Goal: Task Accomplishment & Management: Complete application form

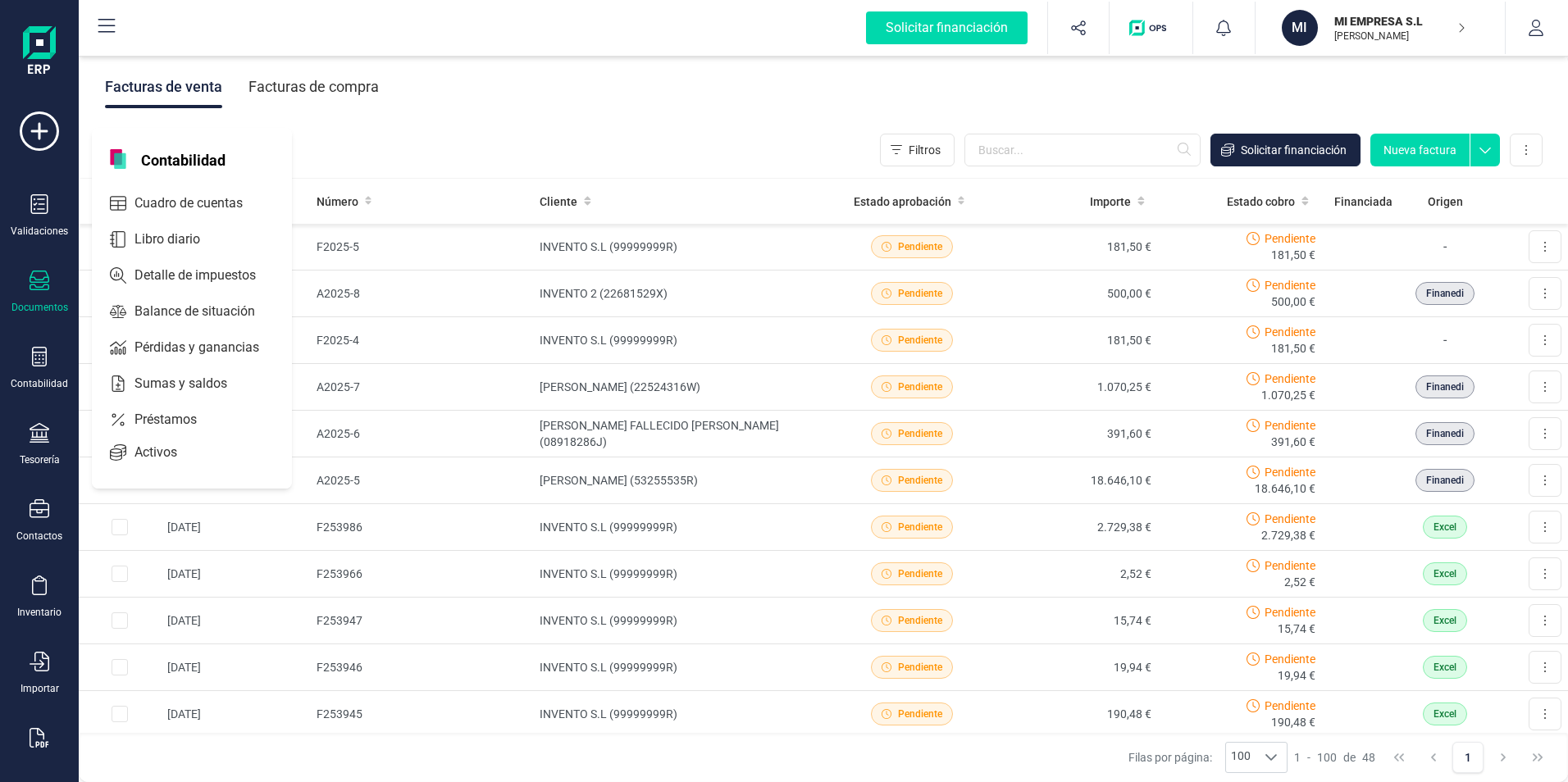
click at [183, 240] on span "Libro diario" at bounding box center [179, 239] width 102 height 20
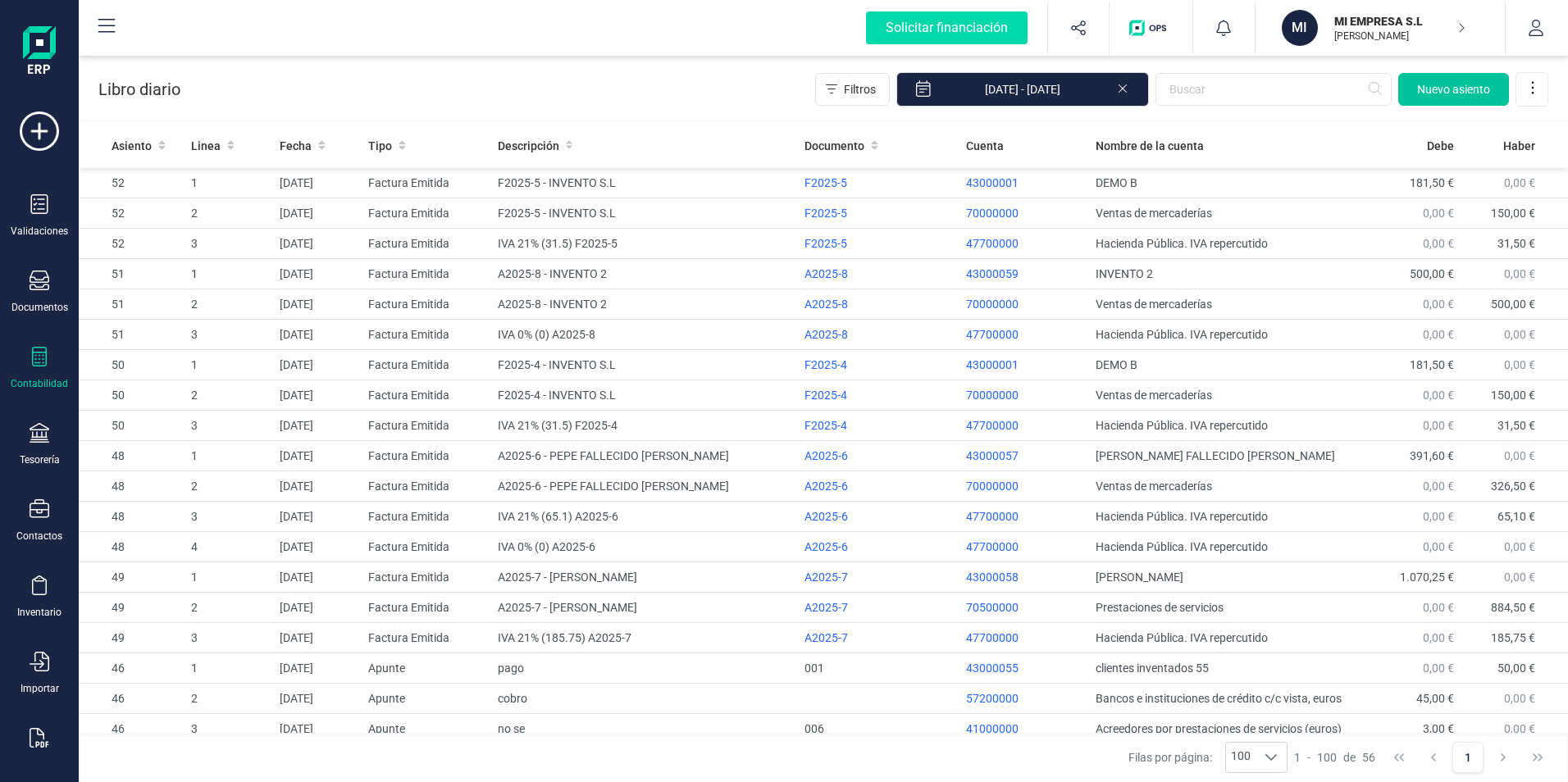
click at [1438, 92] on span "Nuevo asiento" at bounding box center [1454, 89] width 73 height 17
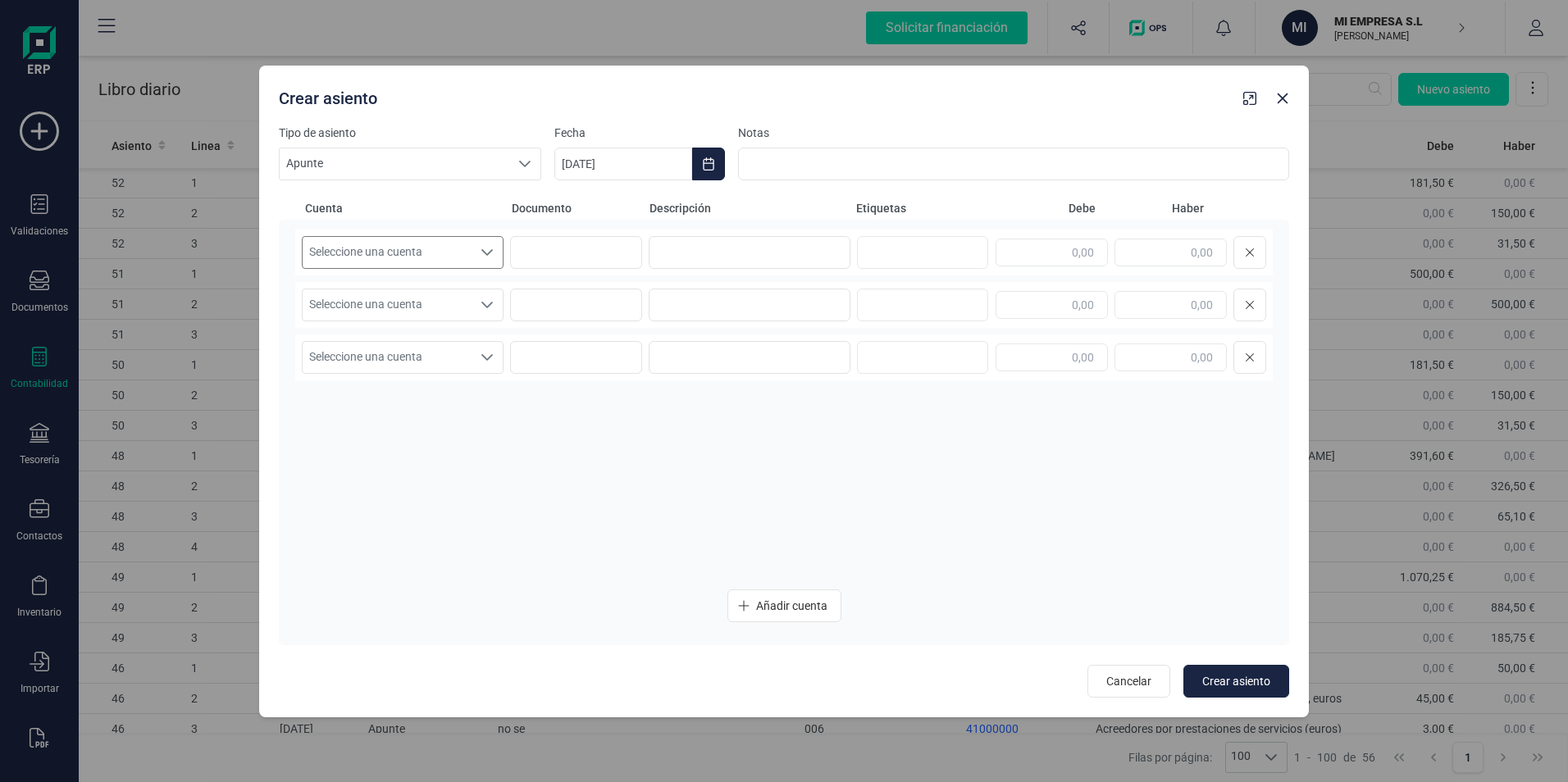
click at [479, 247] on div "Seleccione una cuenta" at bounding box center [487, 253] width 31 height 31
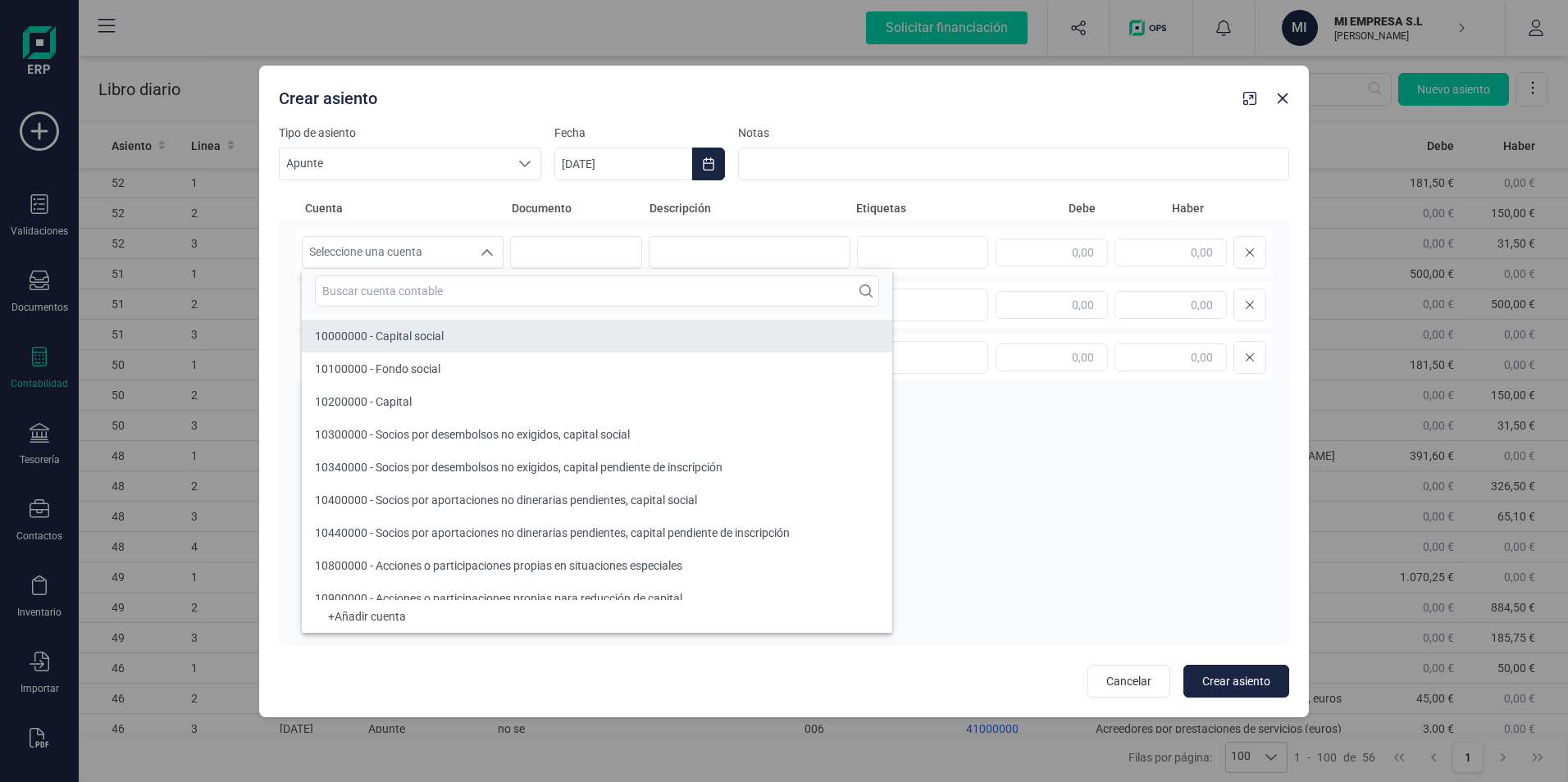
click at [424, 329] on span "10000000 - Capital social" at bounding box center [379, 335] width 129 height 13
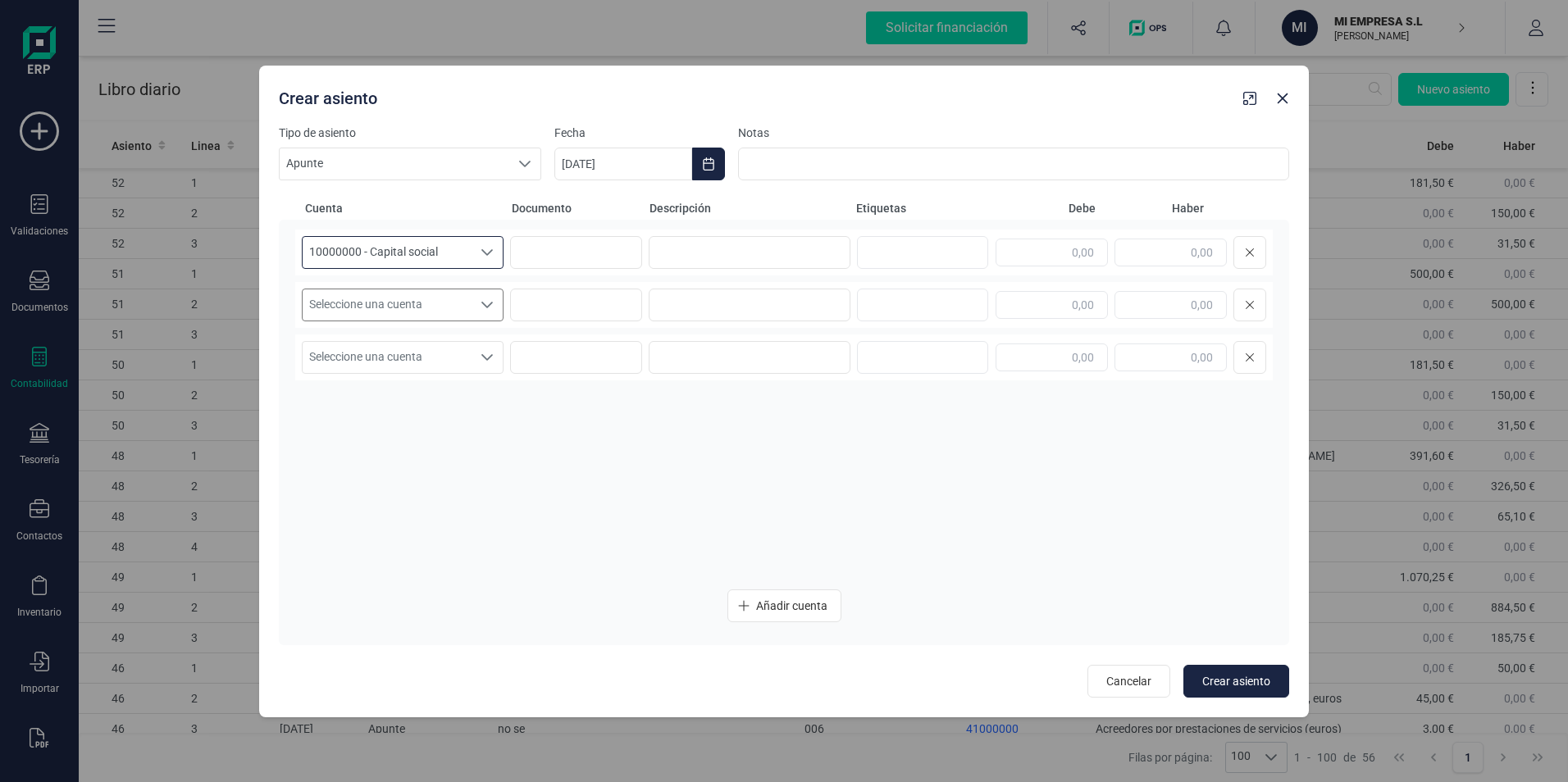
click at [444, 317] on span "Seleccione una cuenta" at bounding box center [387, 305] width 169 height 31
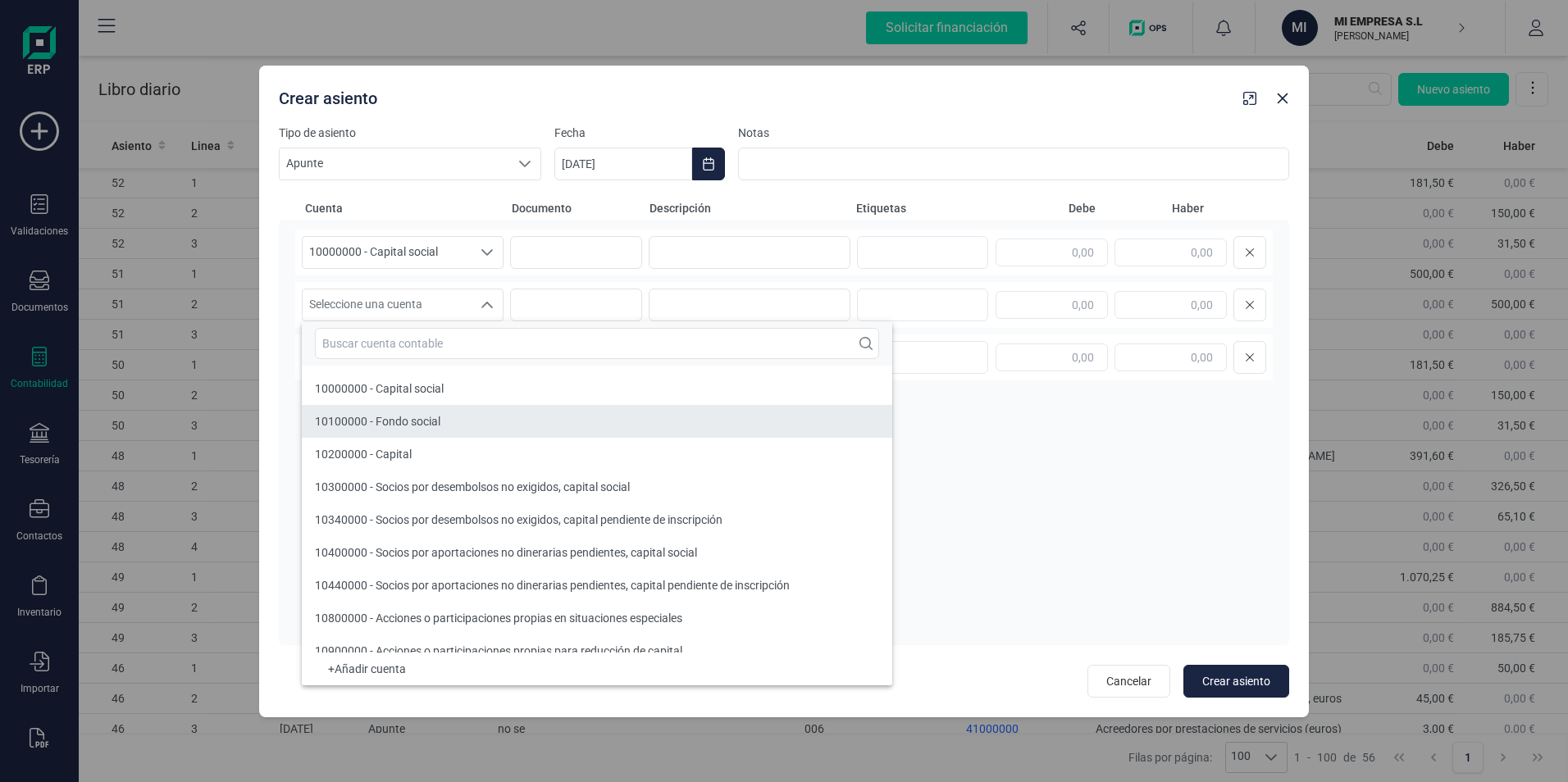
click at [436, 428] on div "10100000 - Fondo social" at bounding box center [377, 421] width 125 height 17
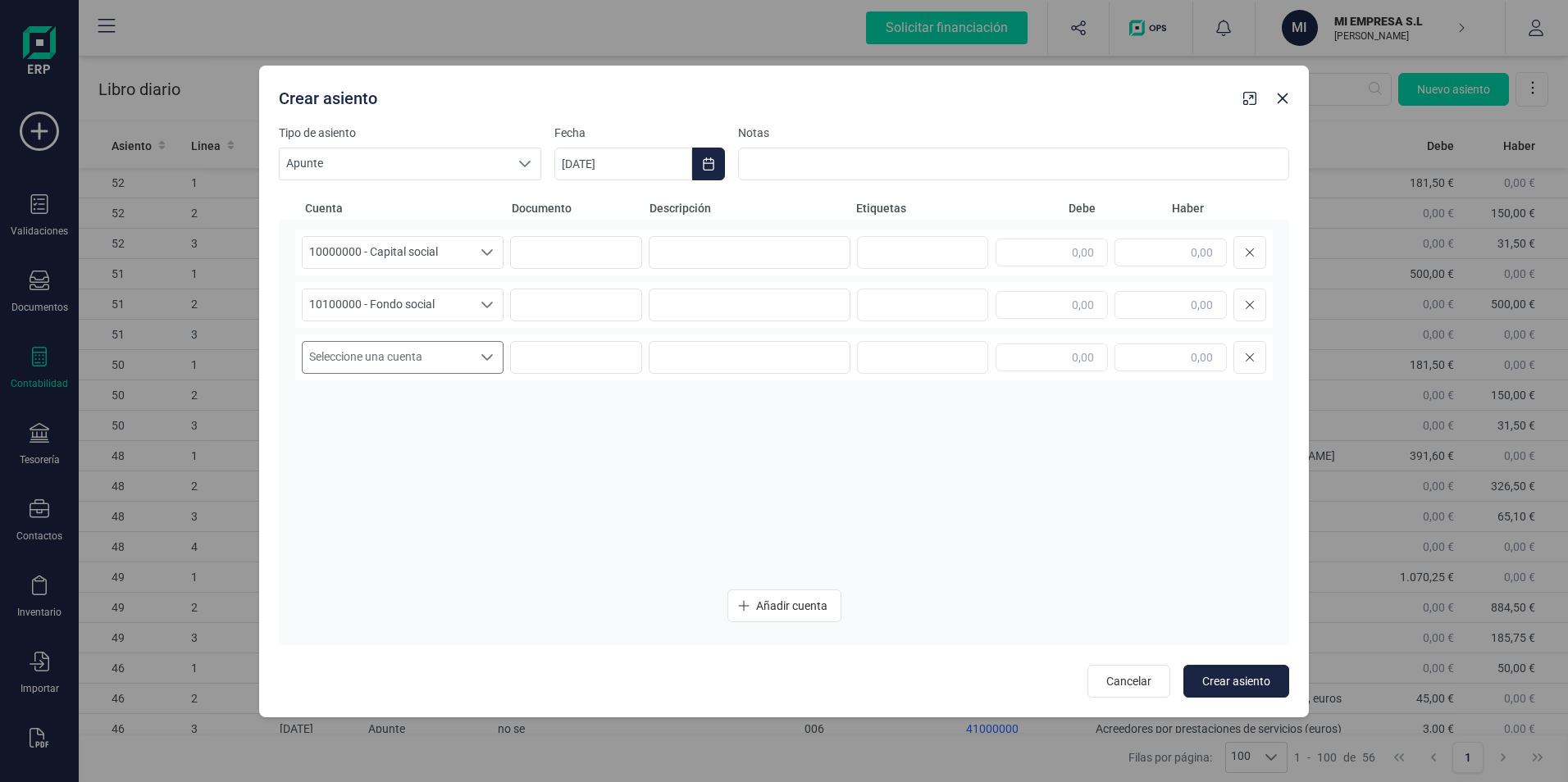
click at [421, 358] on span "Seleccione una cuenta" at bounding box center [387, 358] width 169 height 31
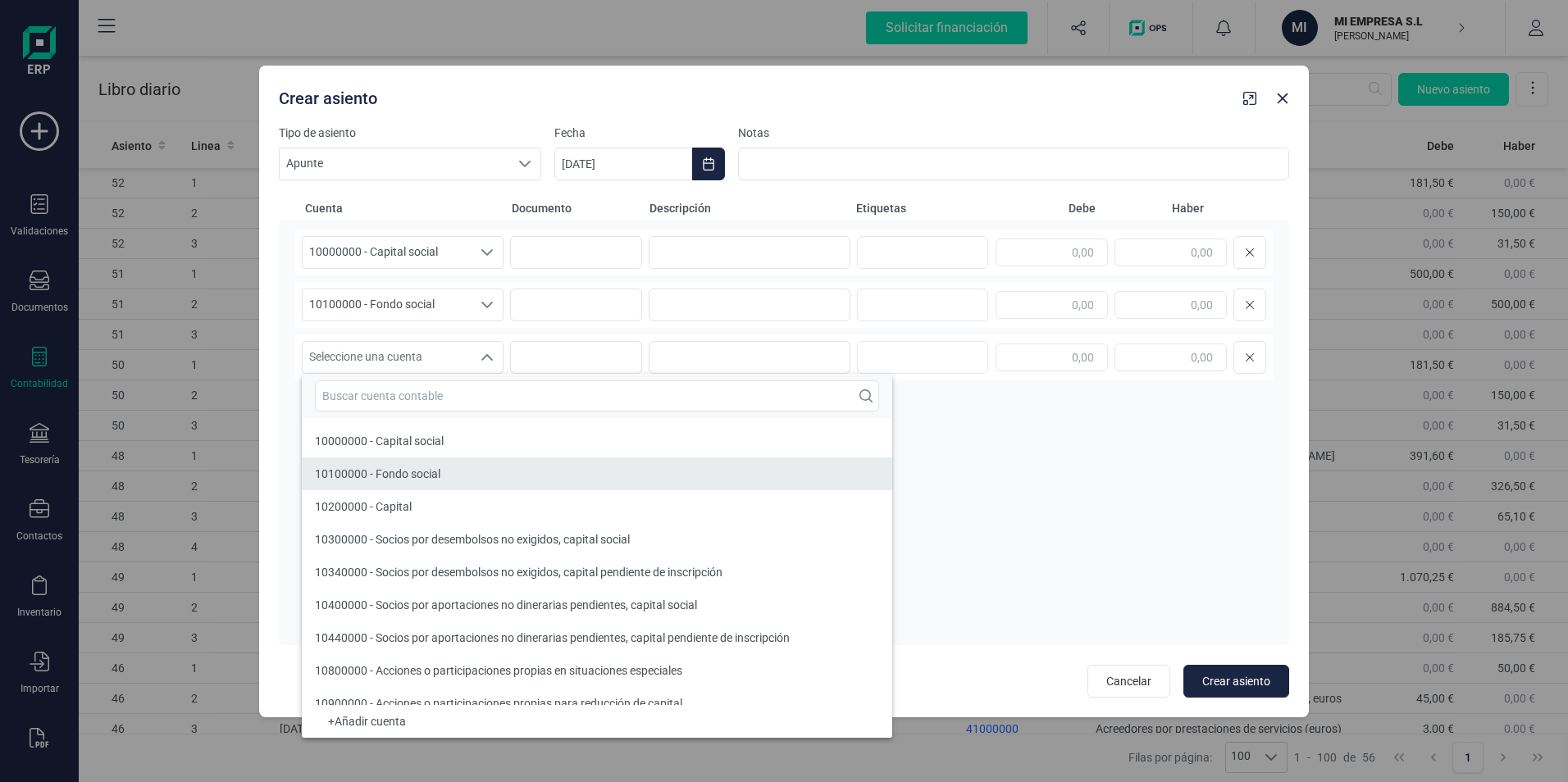
click at [429, 474] on span "10100000 - Fondo social" at bounding box center [377, 474] width 125 height 13
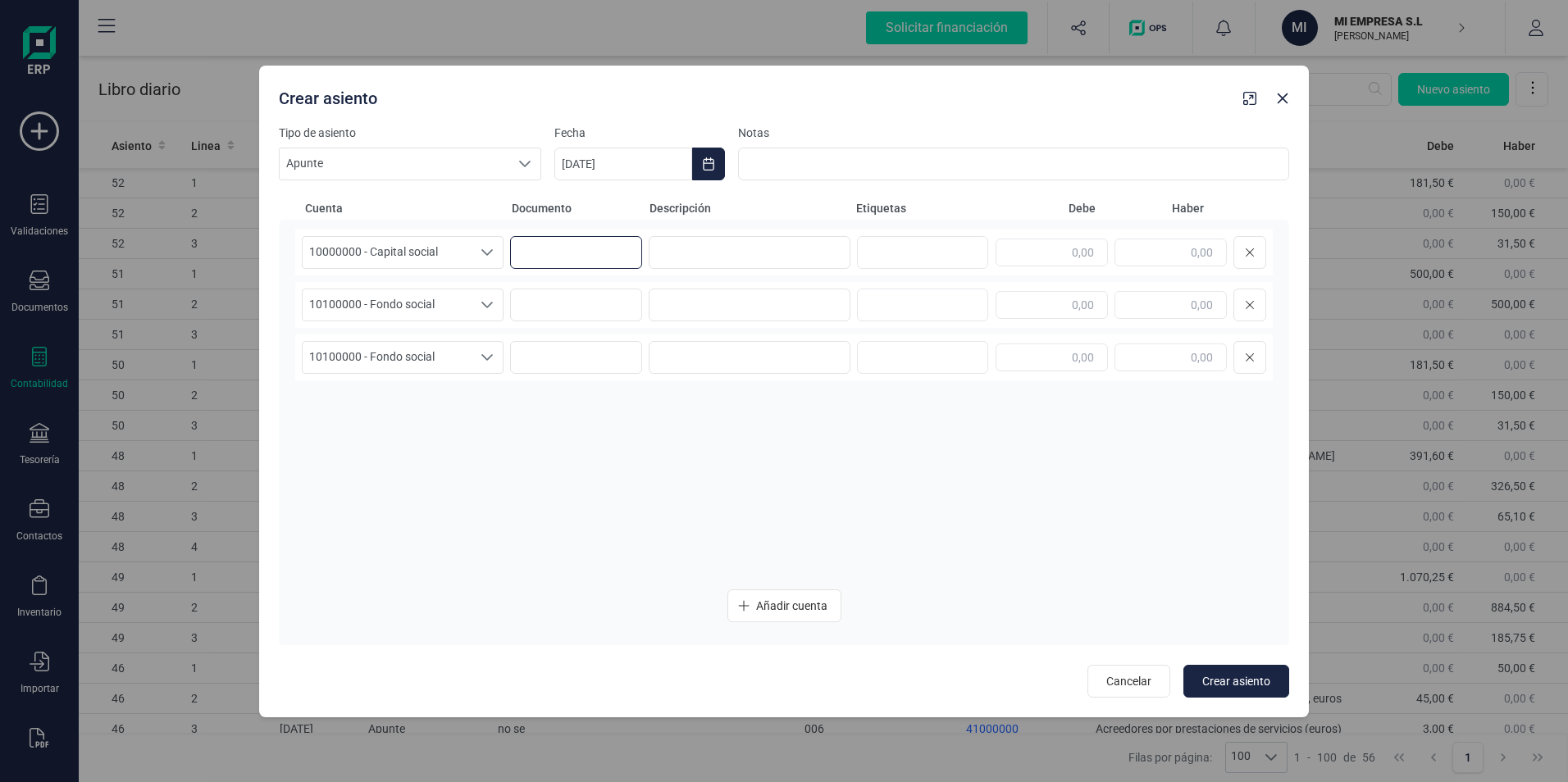
click at [594, 253] on input at bounding box center [577, 253] width 132 height 33
type input "aasdasd"
click at [571, 290] on input at bounding box center [577, 305] width 132 height 33
type input "asdasd"
click at [578, 342] on input at bounding box center [577, 358] width 132 height 33
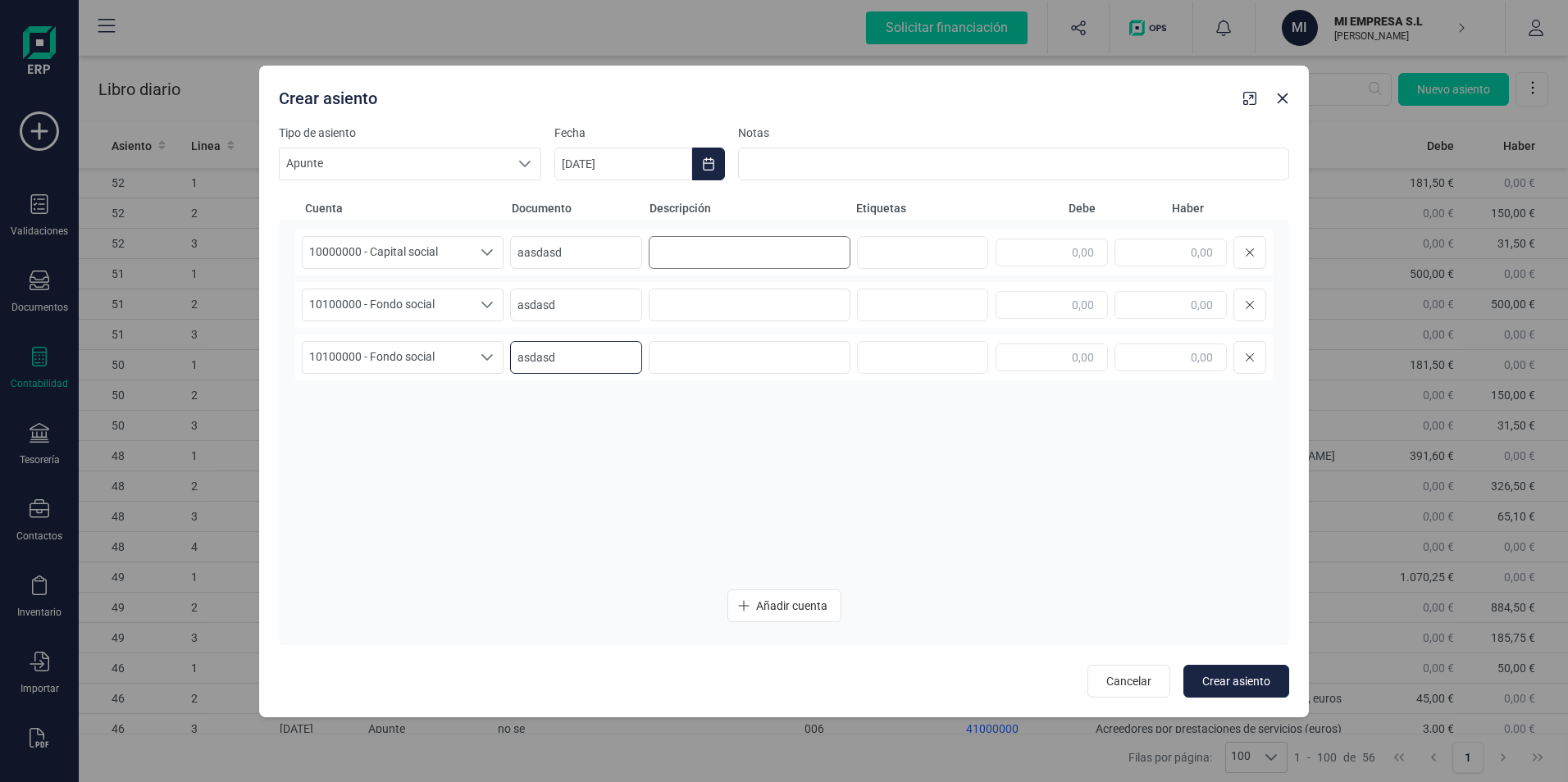
type input "asdasd"
click at [707, 253] on input at bounding box center [750, 253] width 202 height 33
type input "sadasd"
click at [715, 300] on input at bounding box center [750, 305] width 202 height 33
type input "asdasd"
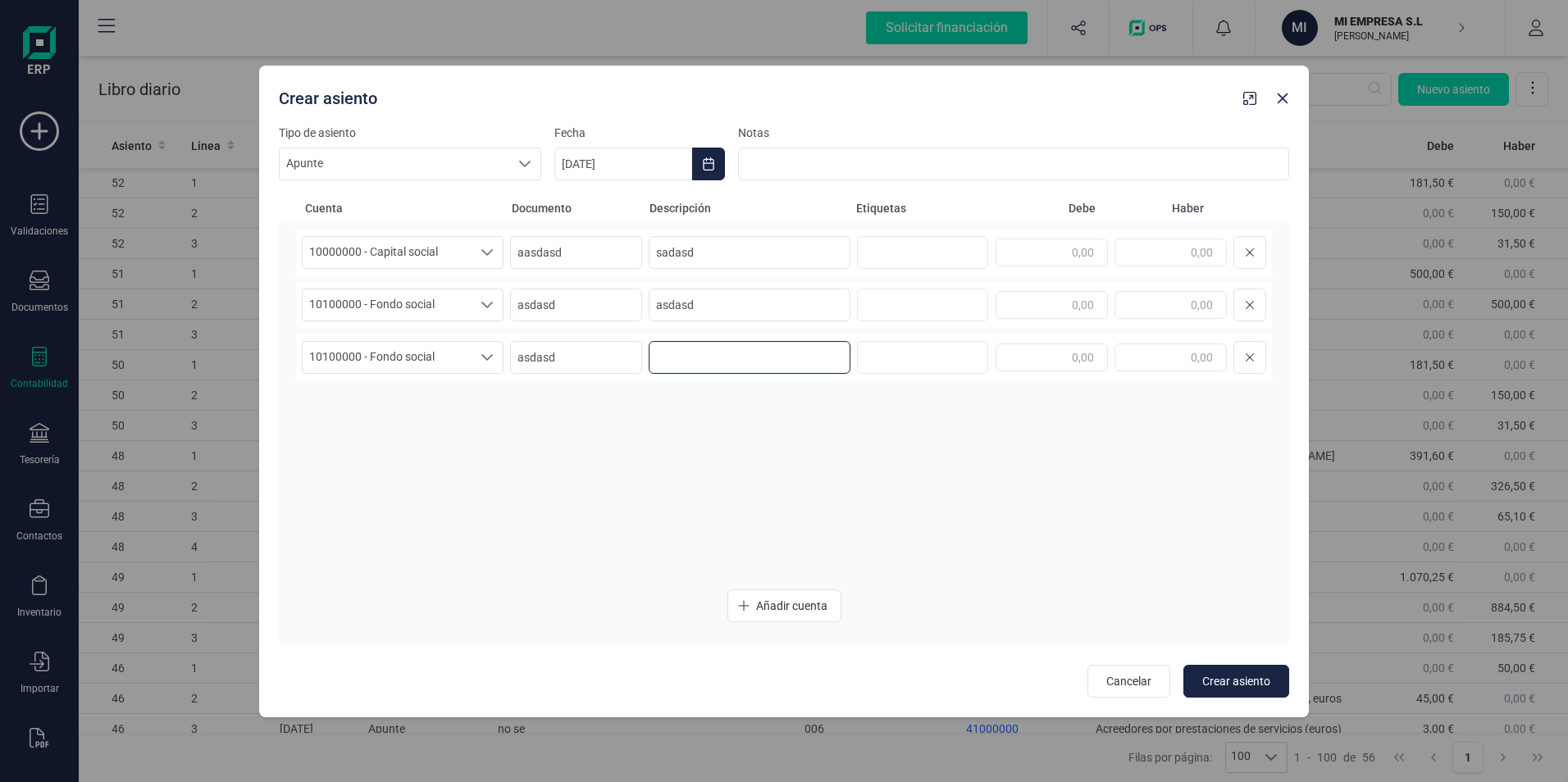
click at [717, 352] on input at bounding box center [750, 358] width 202 height 33
type input "asdsad"
click at [896, 246] on input "text" at bounding box center [920, 253] width 105 height 26
type input "aasd"
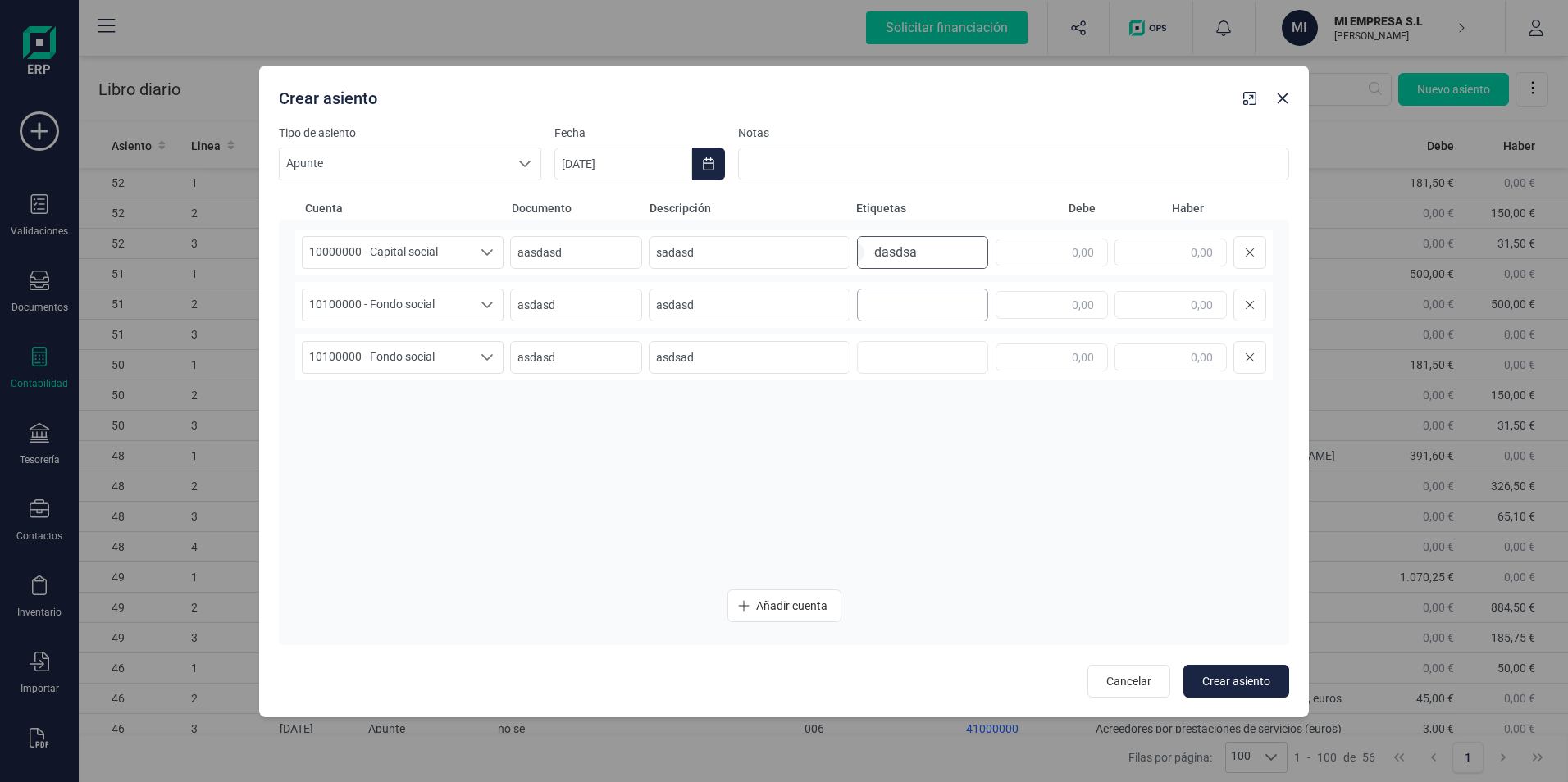
type input "dasdsad"
click at [923, 302] on input "text" at bounding box center [920, 305] width 105 height 26
click at [1069, 255] on input "text" at bounding box center [1051, 253] width 112 height 28
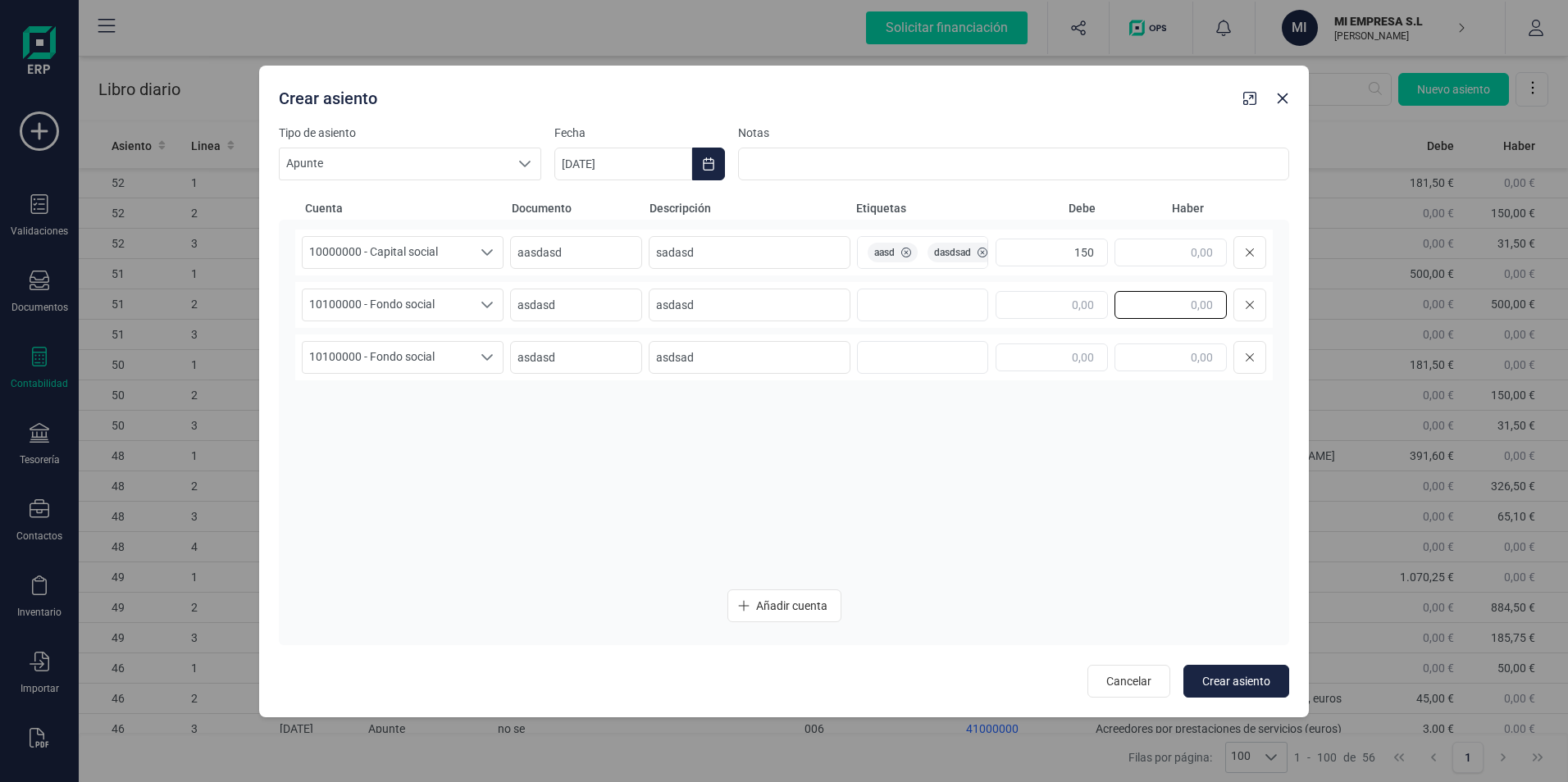
click at [1165, 306] on input "text" at bounding box center [1170, 305] width 112 height 28
type input "150,00"
click at [1140, 356] on input "text" at bounding box center [1170, 357] width 112 height 28
type input "200,00"
click at [892, 313] on input "text" at bounding box center [920, 305] width 105 height 26
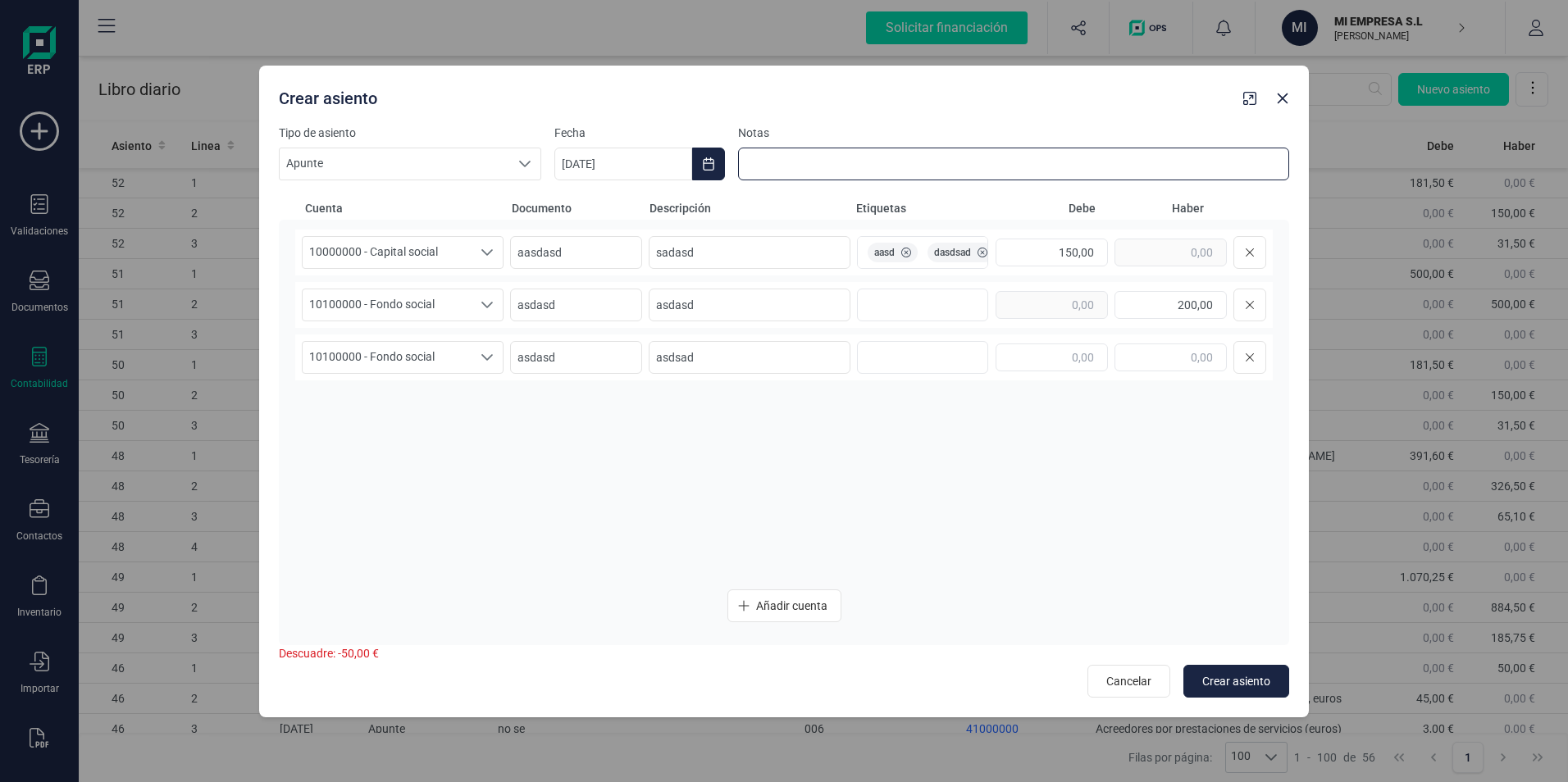
click at [821, 158] on input at bounding box center [1013, 164] width 551 height 33
type input "asdasdsad"
click at [775, 104] on div "Crear asiento" at bounding box center [754, 95] width 964 height 30
click at [568, 89] on div "Crear asiento" at bounding box center [754, 95] width 964 height 30
click at [1125, 678] on span "Cancelar" at bounding box center [1129, 681] width 45 height 17
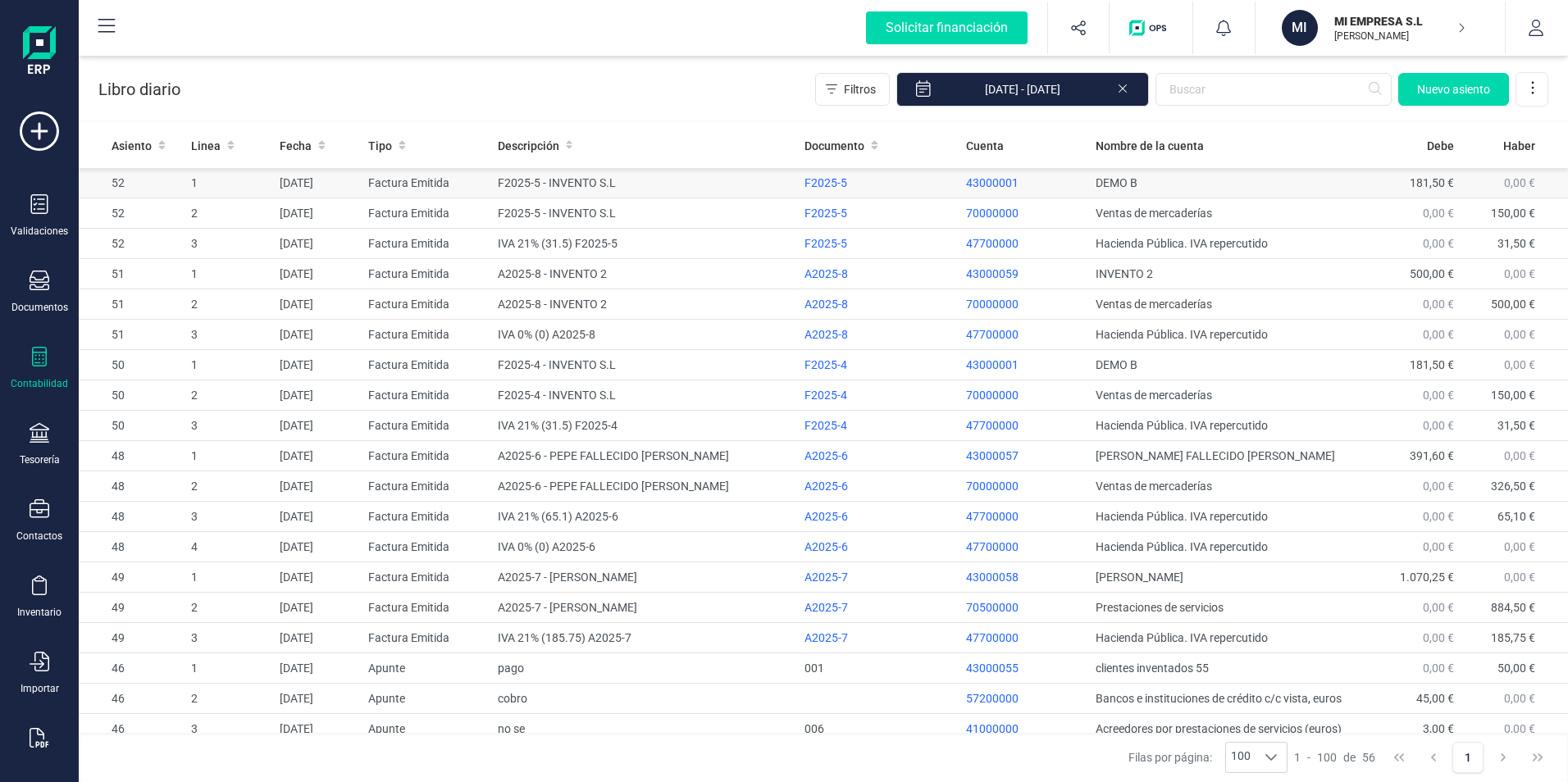
click at [544, 187] on td "F2025-5 - INVENTO S.L" at bounding box center [645, 183] width 307 height 30
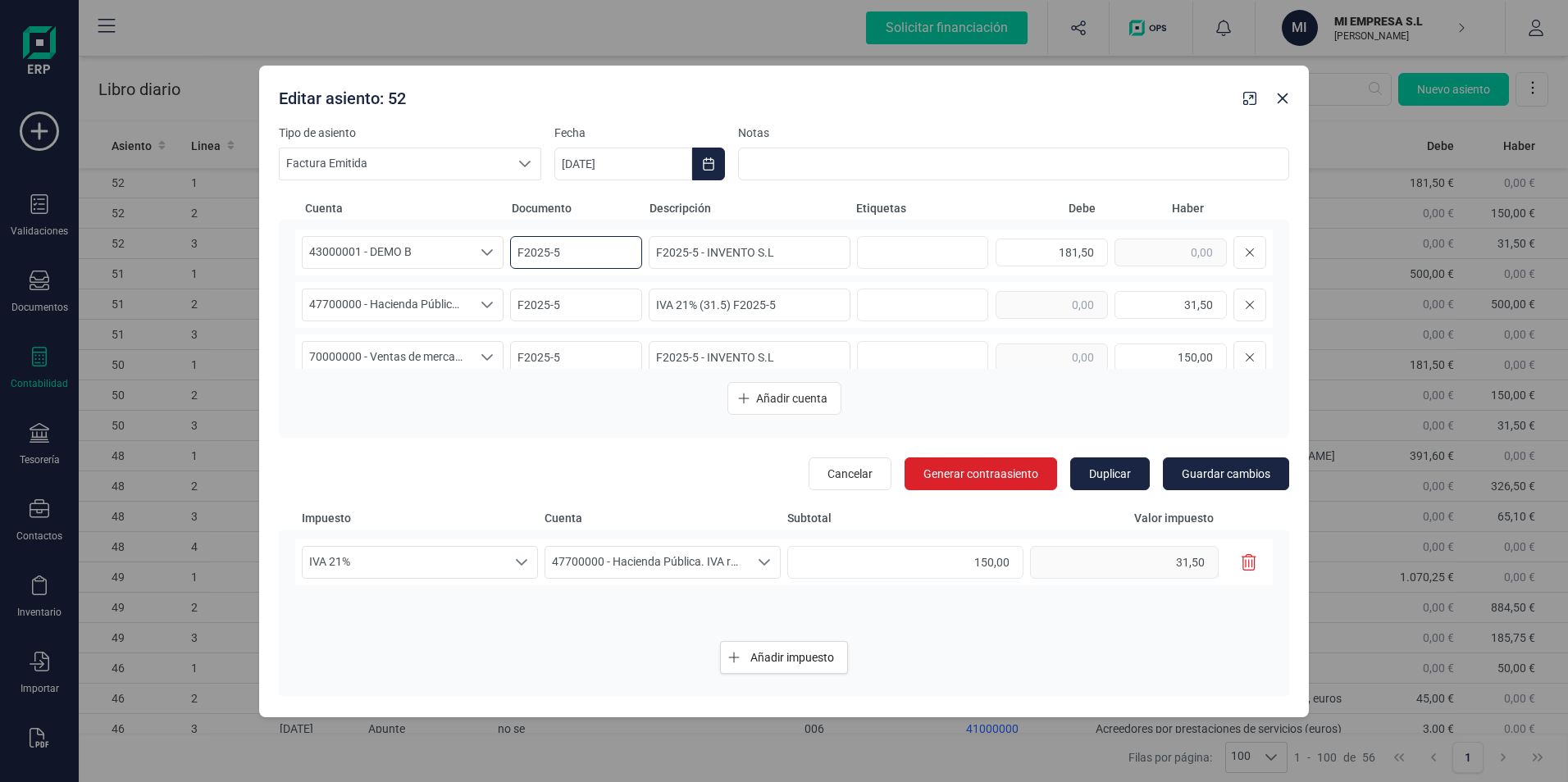
click at [572, 246] on input "F2025-5" at bounding box center [577, 253] width 132 height 33
click at [1058, 249] on input "181,50" at bounding box center [1051, 253] width 112 height 28
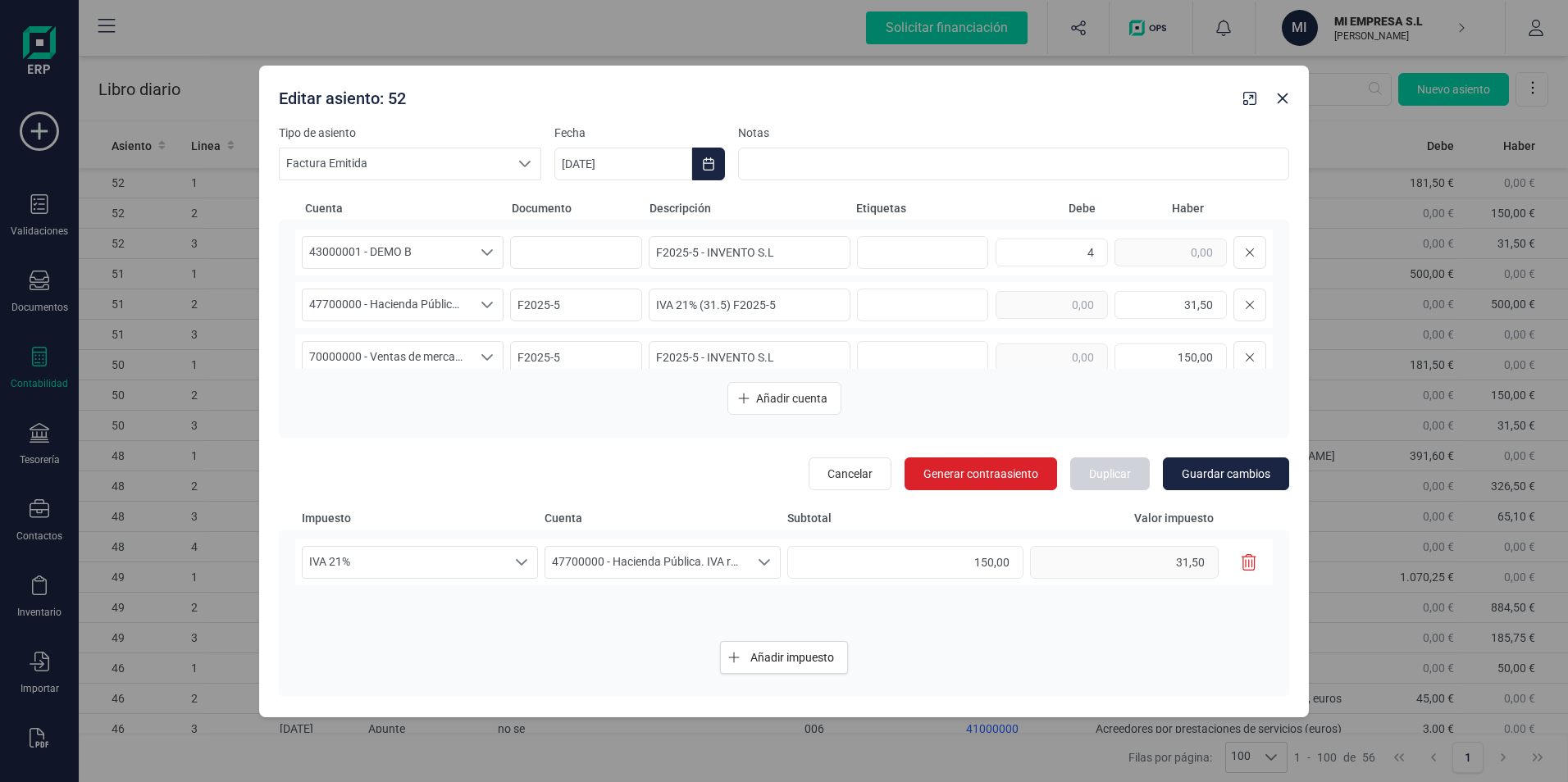
type input "4,00"
click at [1005, 223] on div "43000001 - DEMO B 43000001 - DEMO B 43000001 - DEMO B F2025-5 - INVENTO S.L 4,0…" at bounding box center [784, 328] width 1010 height 219
click at [552, 313] on input "F2025-5" at bounding box center [577, 305] width 132 height 33
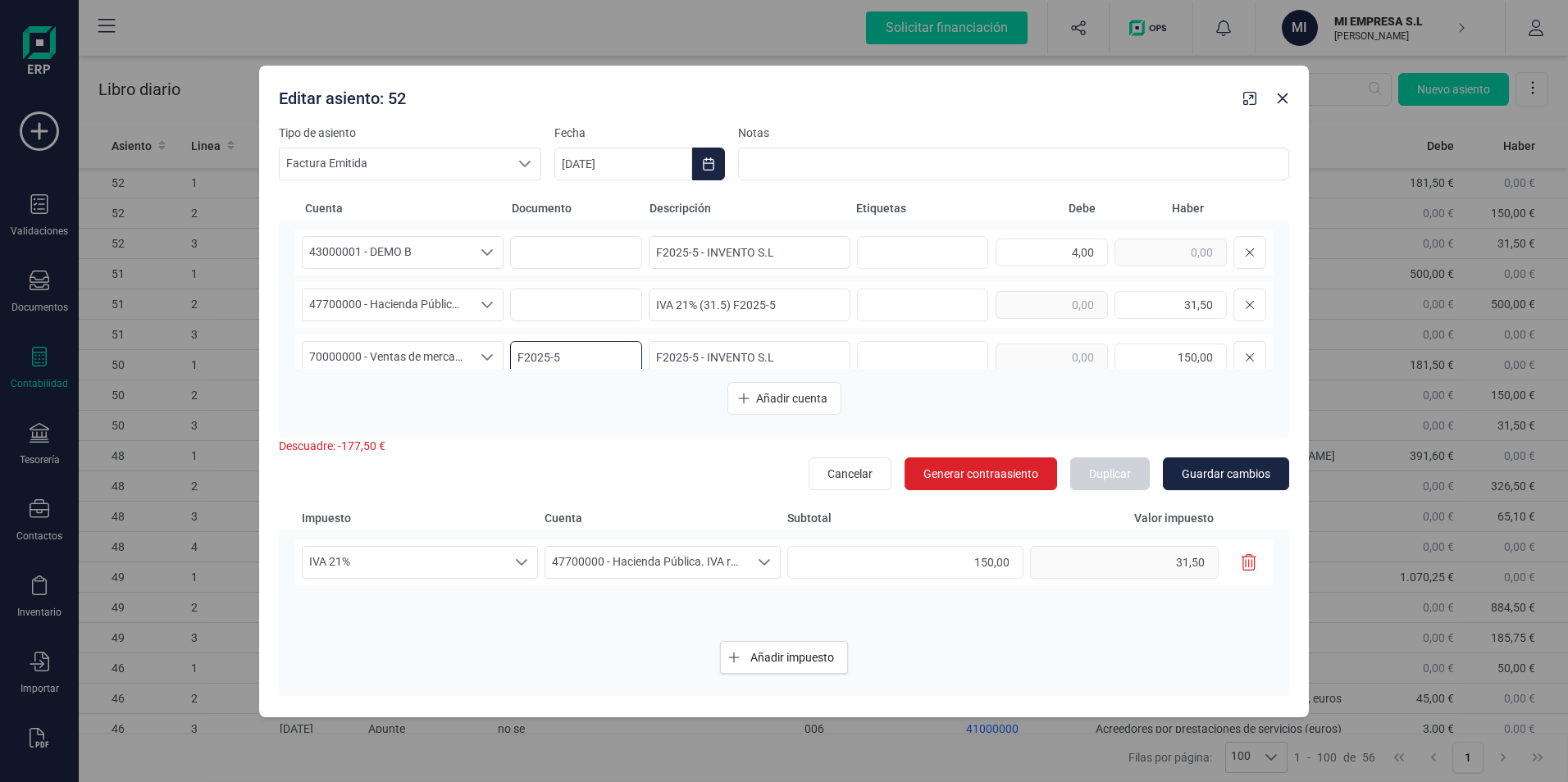
click at [560, 352] on input "F2025-5" at bounding box center [577, 358] width 132 height 33
click at [700, 249] on input "F2025-5 - INVENTO S.L" at bounding box center [750, 253] width 202 height 33
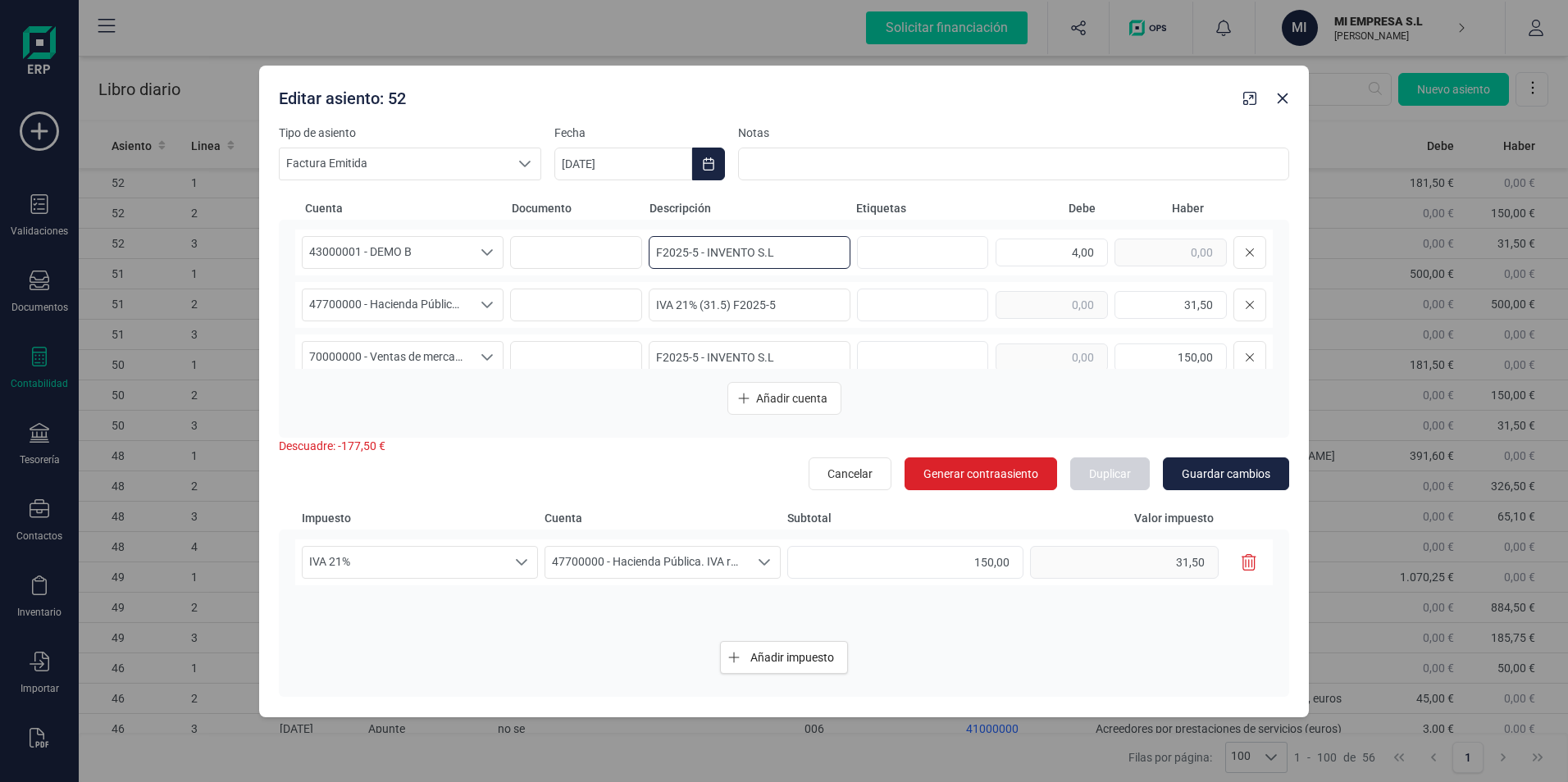
click at [700, 249] on input "F2025-5 - INVENTO S.L" at bounding box center [750, 253] width 202 height 33
click at [724, 300] on input "IVA 21% (31.5) F2025-5" at bounding box center [750, 305] width 202 height 33
click at [727, 361] on input "F2025-5 - INVENTO S.L" at bounding box center [750, 358] width 202 height 33
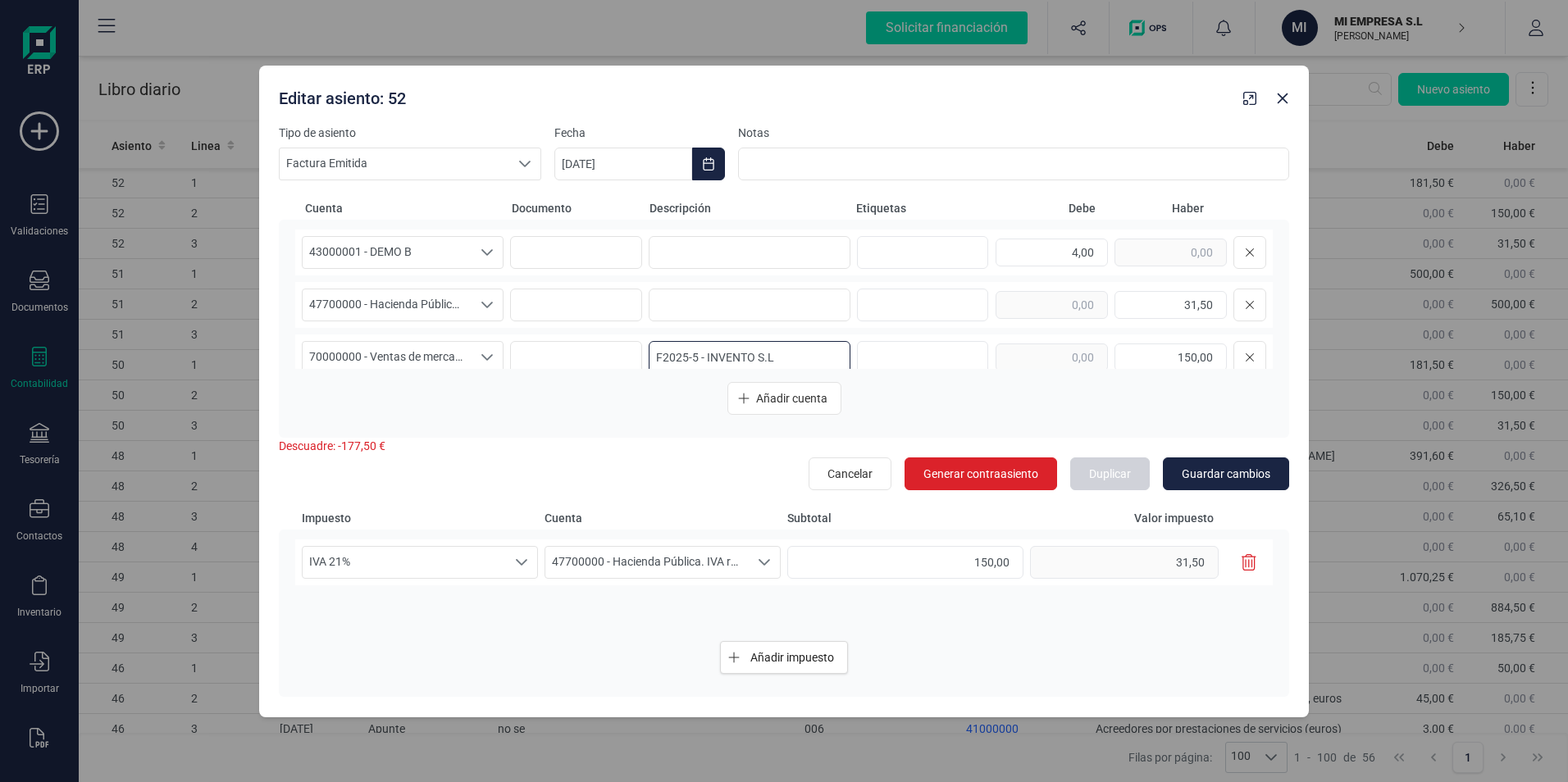
click at [727, 361] on input "F2025-5 - INVENTO S.L" at bounding box center [750, 358] width 202 height 33
type input "F2025-5"
type input "F2025-5 - INVENTO S.L"
type input "F2025-5"
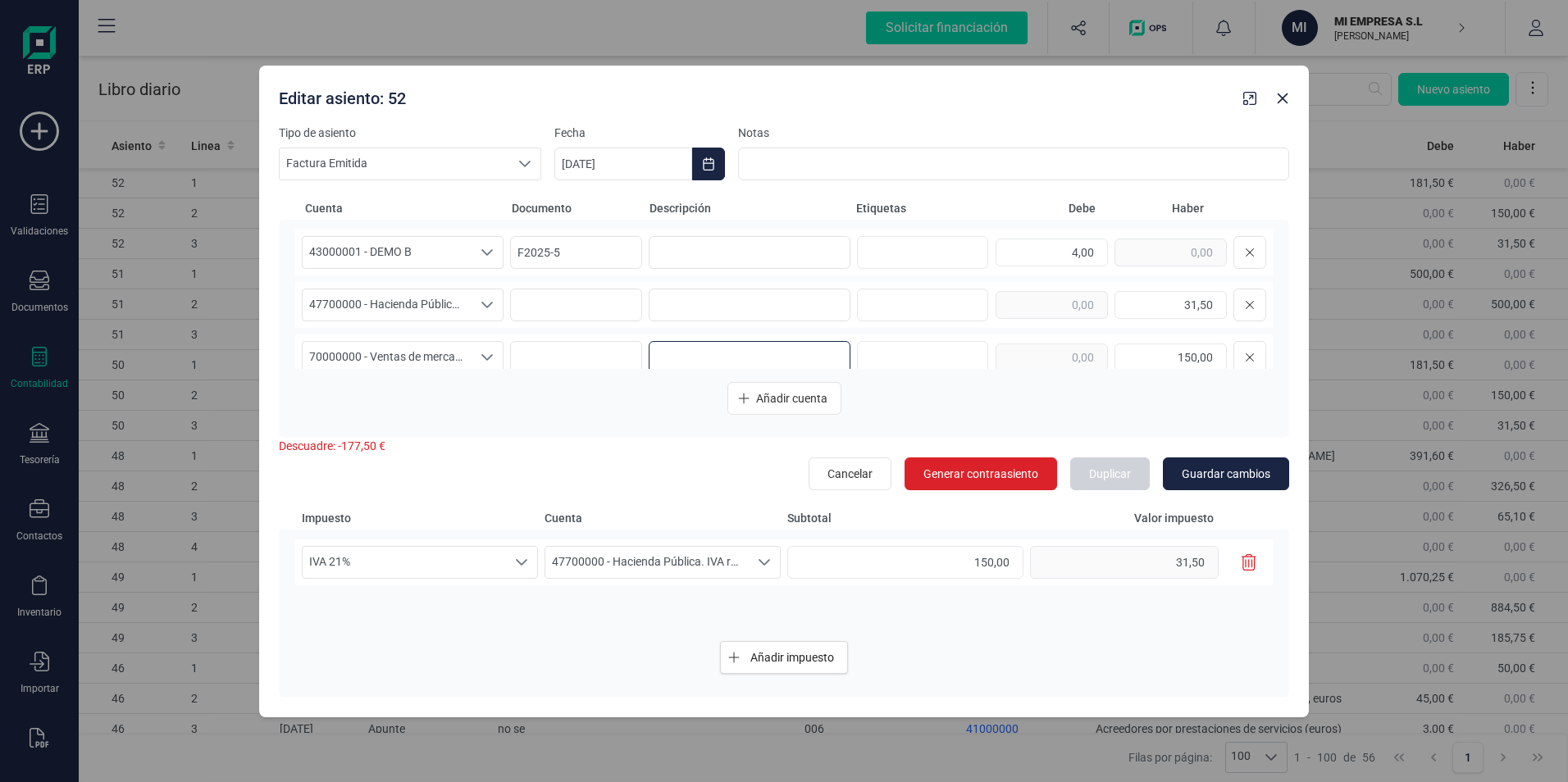
type input "IVA 21% (31.5) F2025-5"
type input "F2025-5"
type input "F2025-5 - INVENTO S.L"
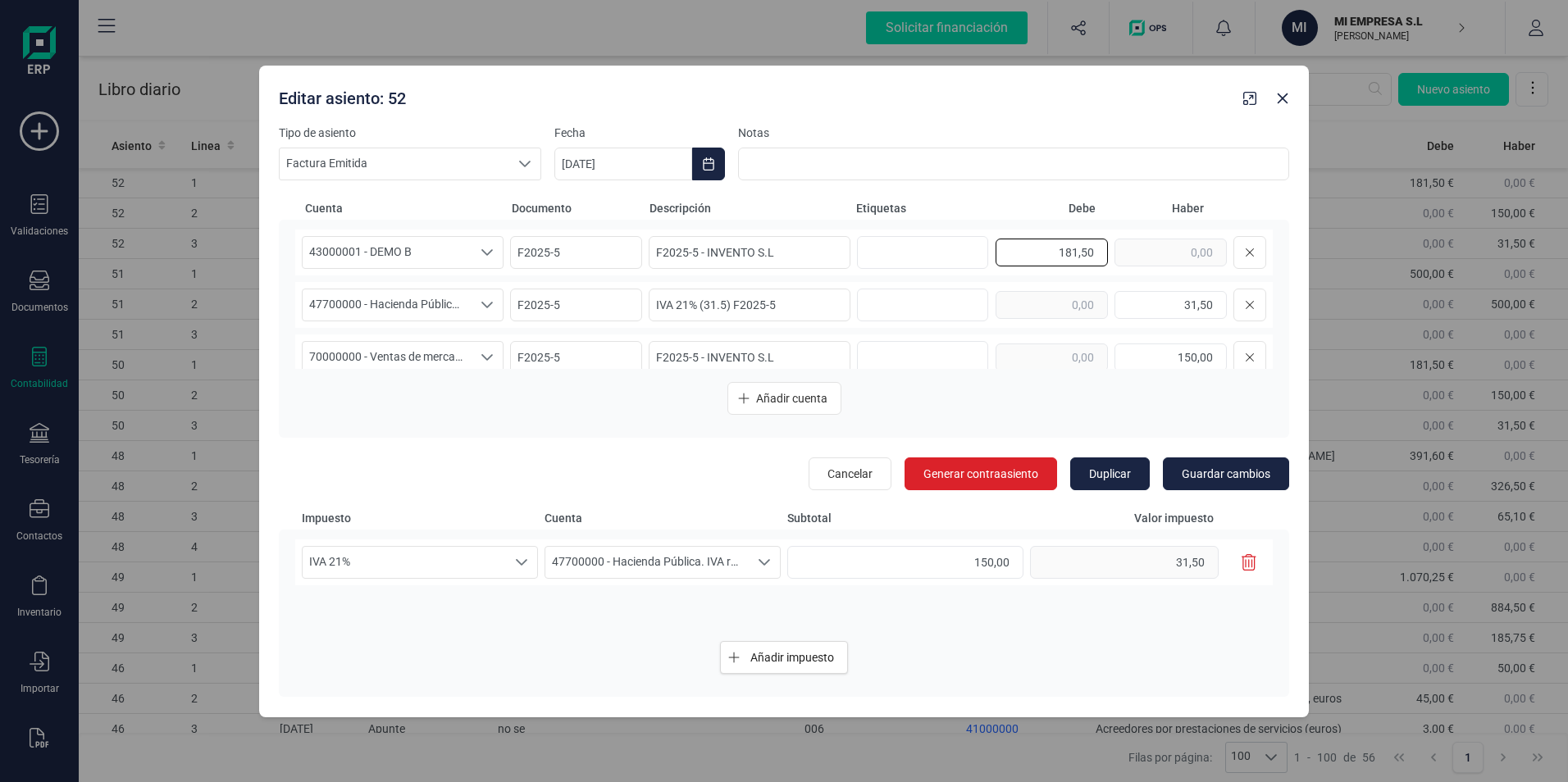
click at [1072, 263] on input "181,50" at bounding box center [1051, 253] width 112 height 28
type input "4,00"
click at [530, 253] on input "F2025-5" at bounding box center [577, 253] width 132 height 33
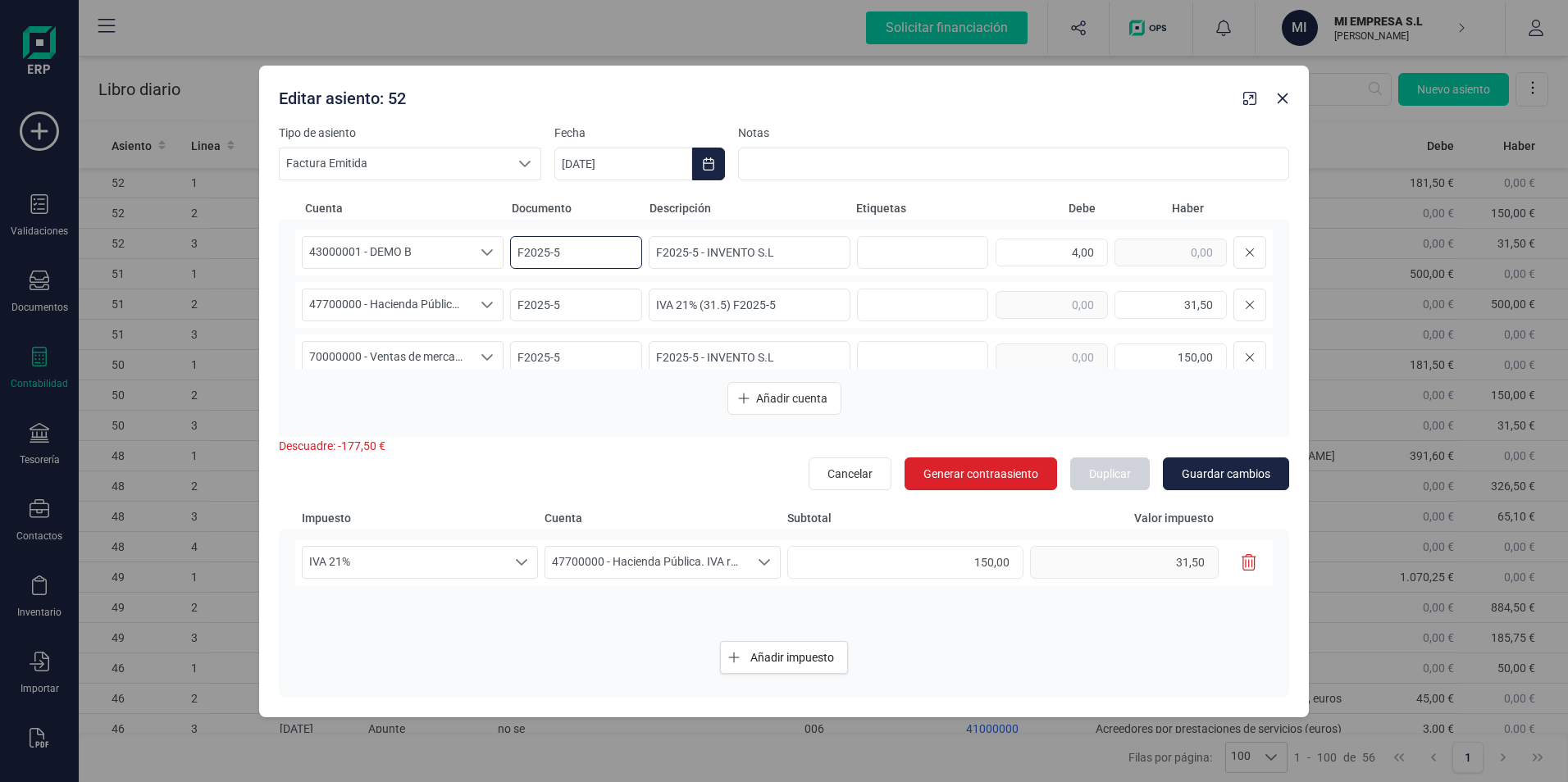
click at [530, 253] on input "F2025-5" at bounding box center [577, 253] width 132 height 33
click at [804, 94] on div "Editar asiento: 52" at bounding box center [754, 95] width 964 height 30
click at [685, 94] on div "Editar asiento: 52" at bounding box center [754, 95] width 964 height 30
click at [546, 250] on input at bounding box center [577, 253] width 132 height 33
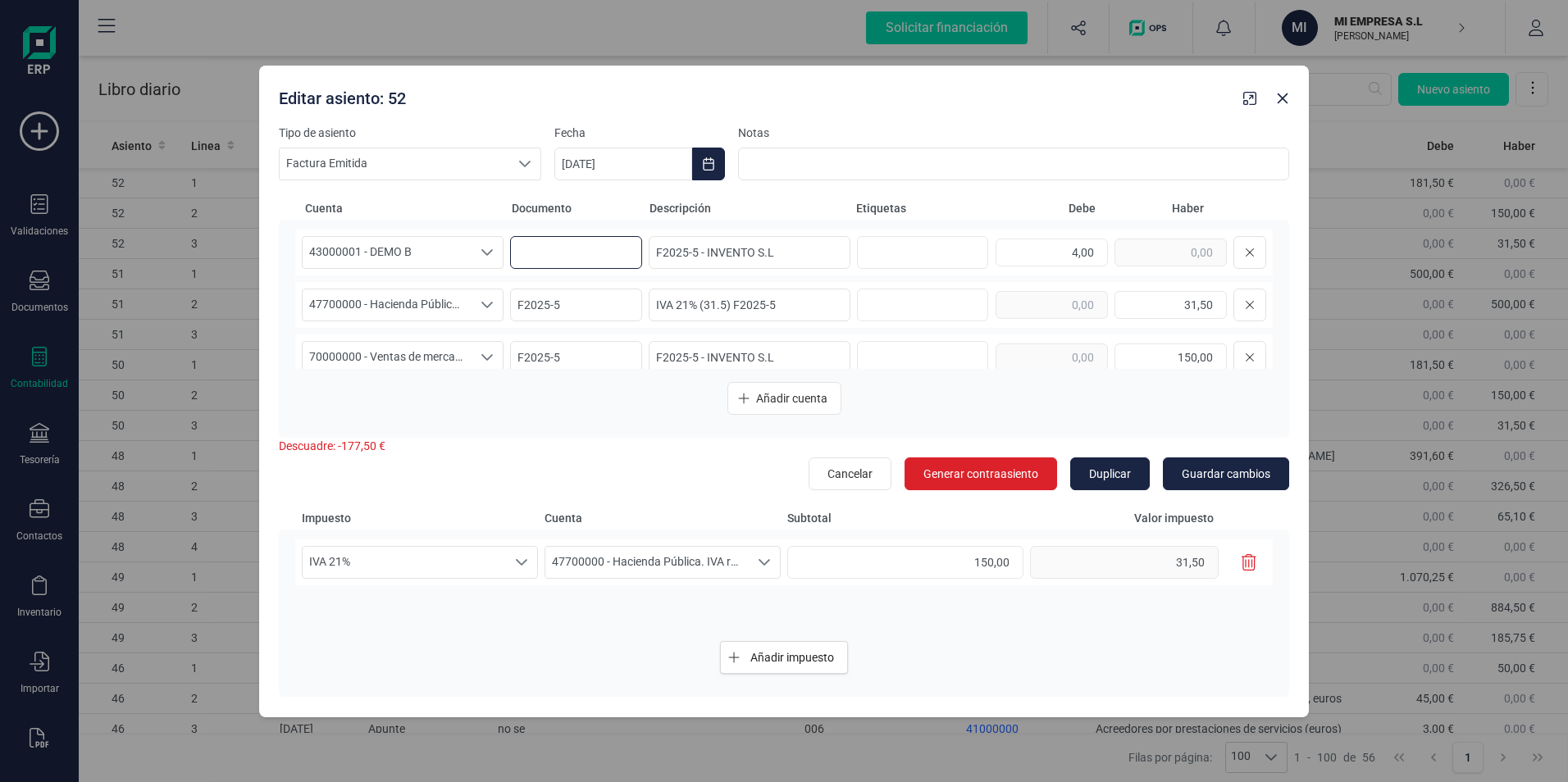
type input "F2025-5"
click at [1037, 252] on input "181,50" at bounding box center [1051, 253] width 112 height 28
type input "4,00"
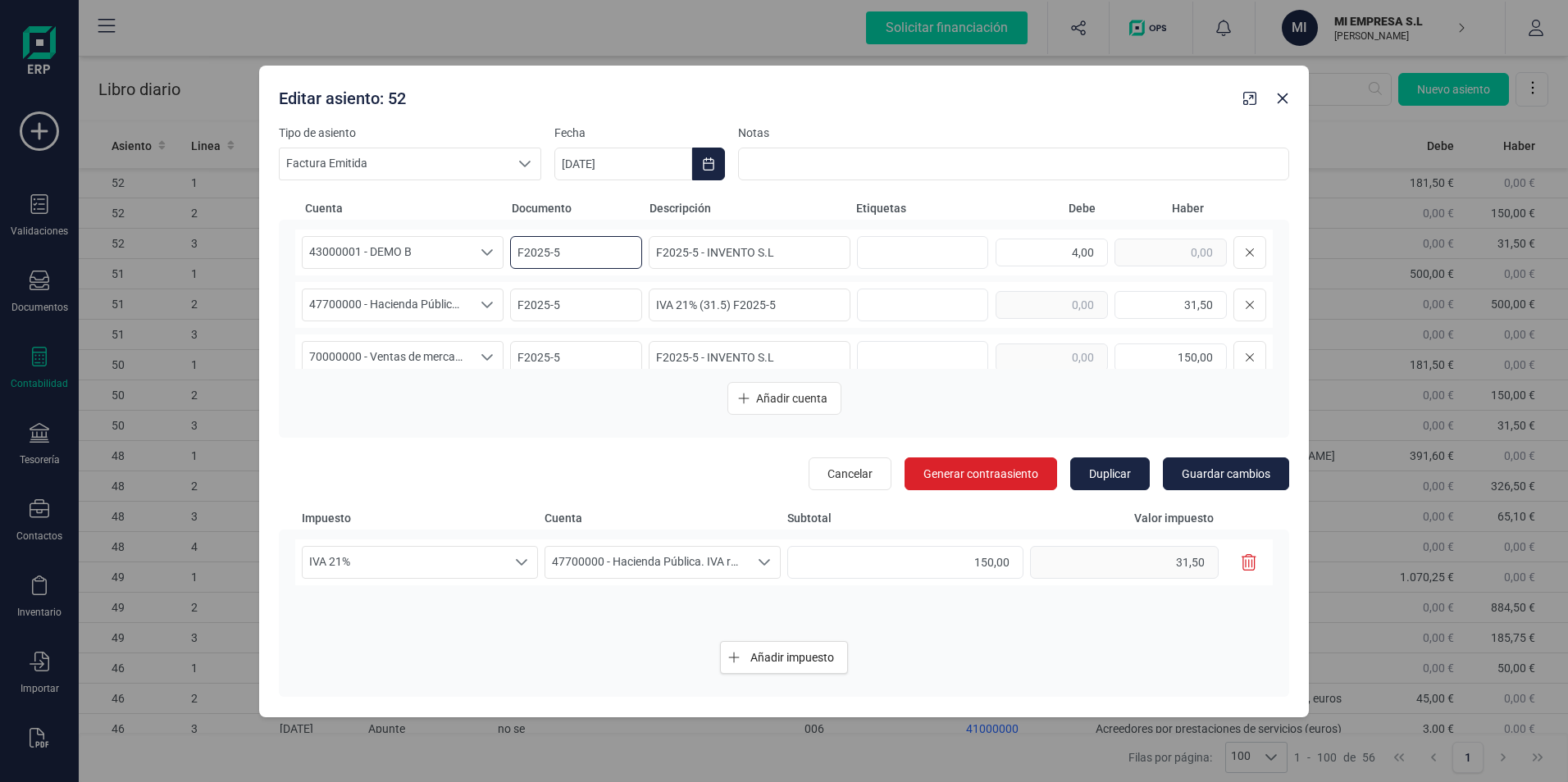
click at [528, 247] on input "F2025-5" at bounding box center [577, 253] width 132 height 33
click at [585, 226] on div "43000001 - DEMO B 43000001 - DEMO B 43000001 - DEMO B F2025-5 - INVENTO S.L 4,0…" at bounding box center [784, 328] width 1010 height 219
click at [843, 110] on div "Editar asiento: 52" at bounding box center [783, 95] width 1050 height 59
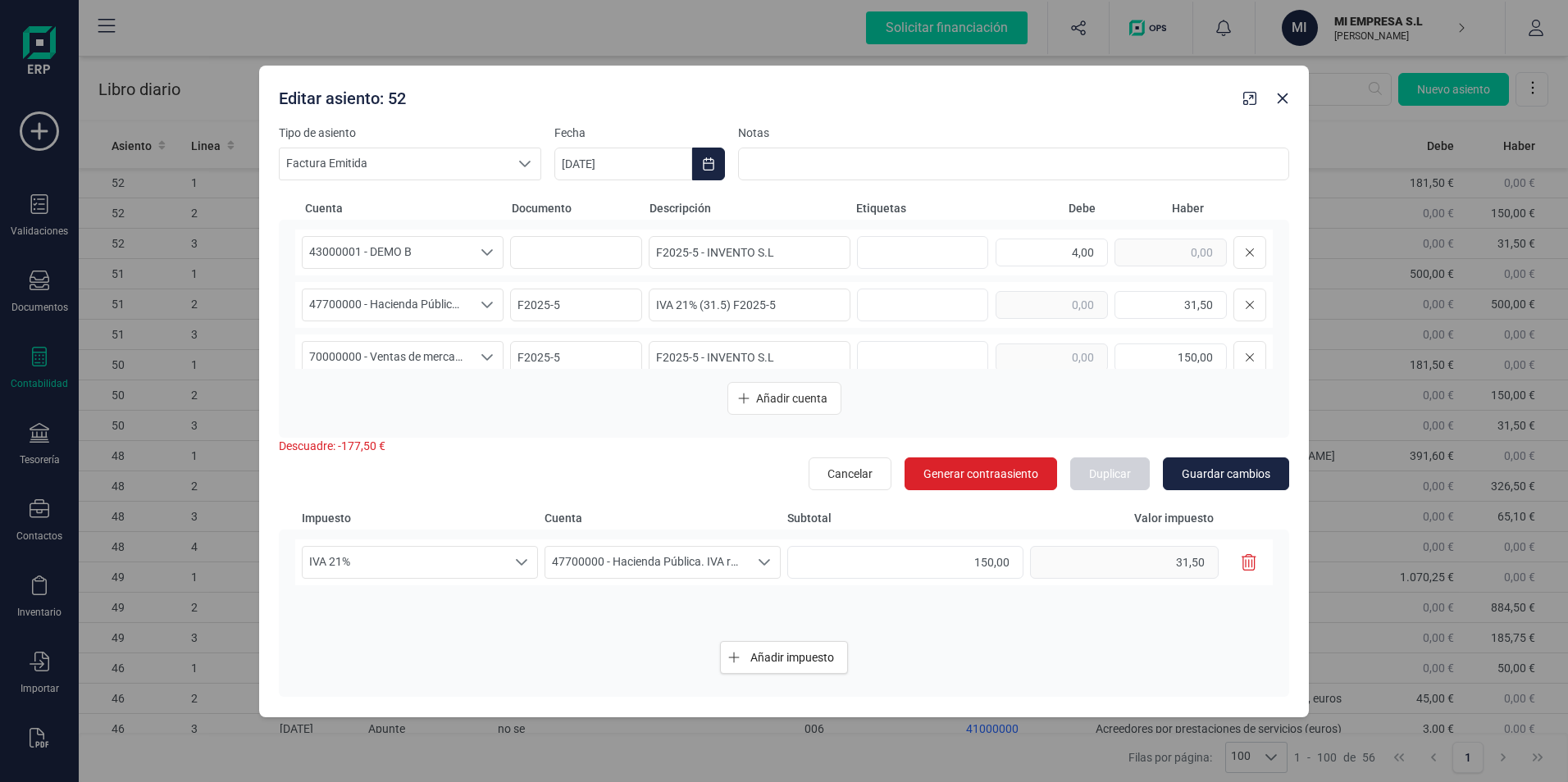
type input "F2025-5"
click at [1013, 252] on input "181,50" at bounding box center [1051, 253] width 112 height 28
type input "4,00"
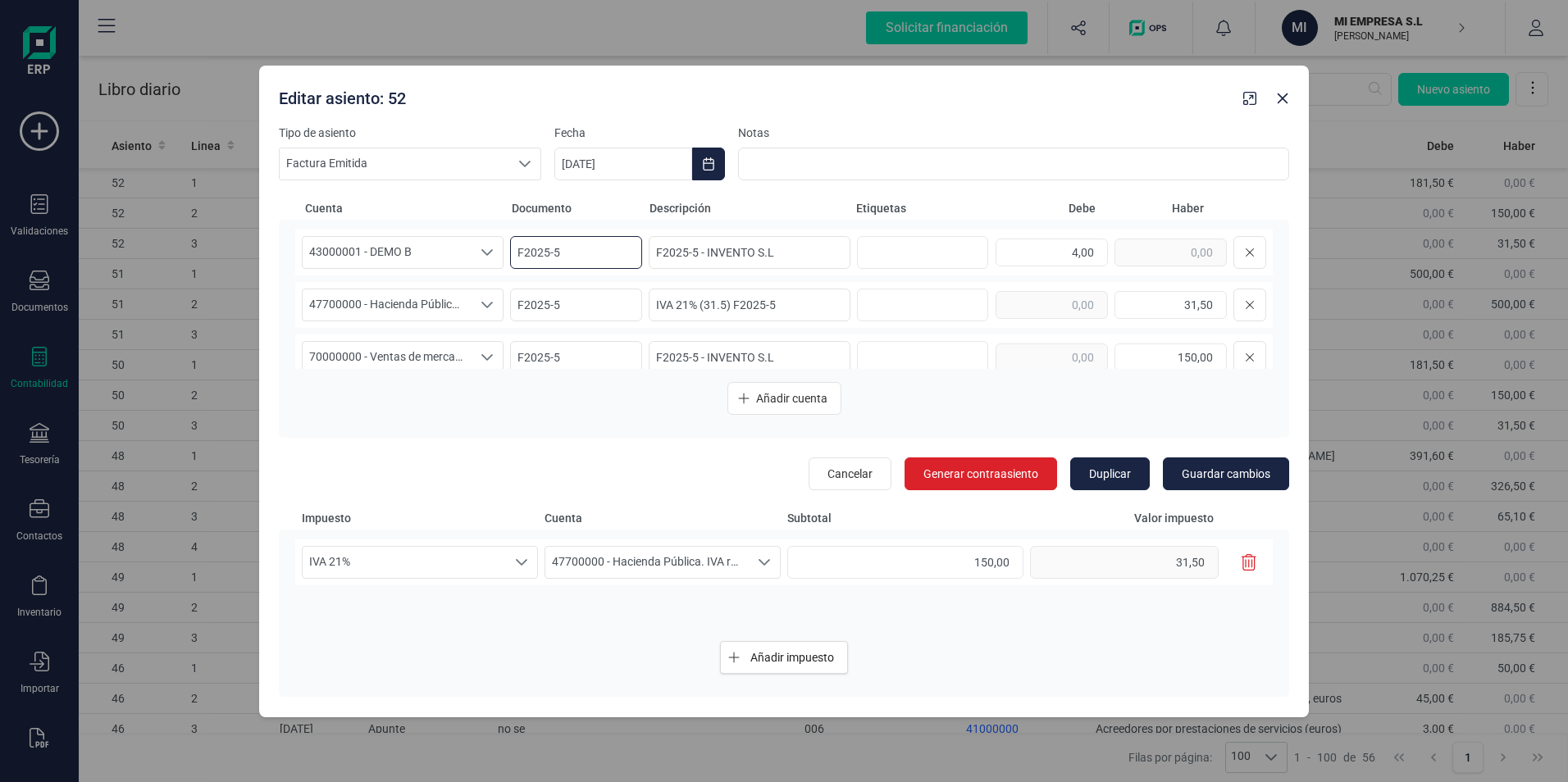
click at [555, 255] on input "F2025-5" at bounding box center [577, 253] width 132 height 33
click at [555, 257] on input "F2025-5" at bounding box center [577, 253] width 132 height 33
type input "F2025-5"
click at [1051, 258] on input "181,50" at bounding box center [1051, 253] width 112 height 28
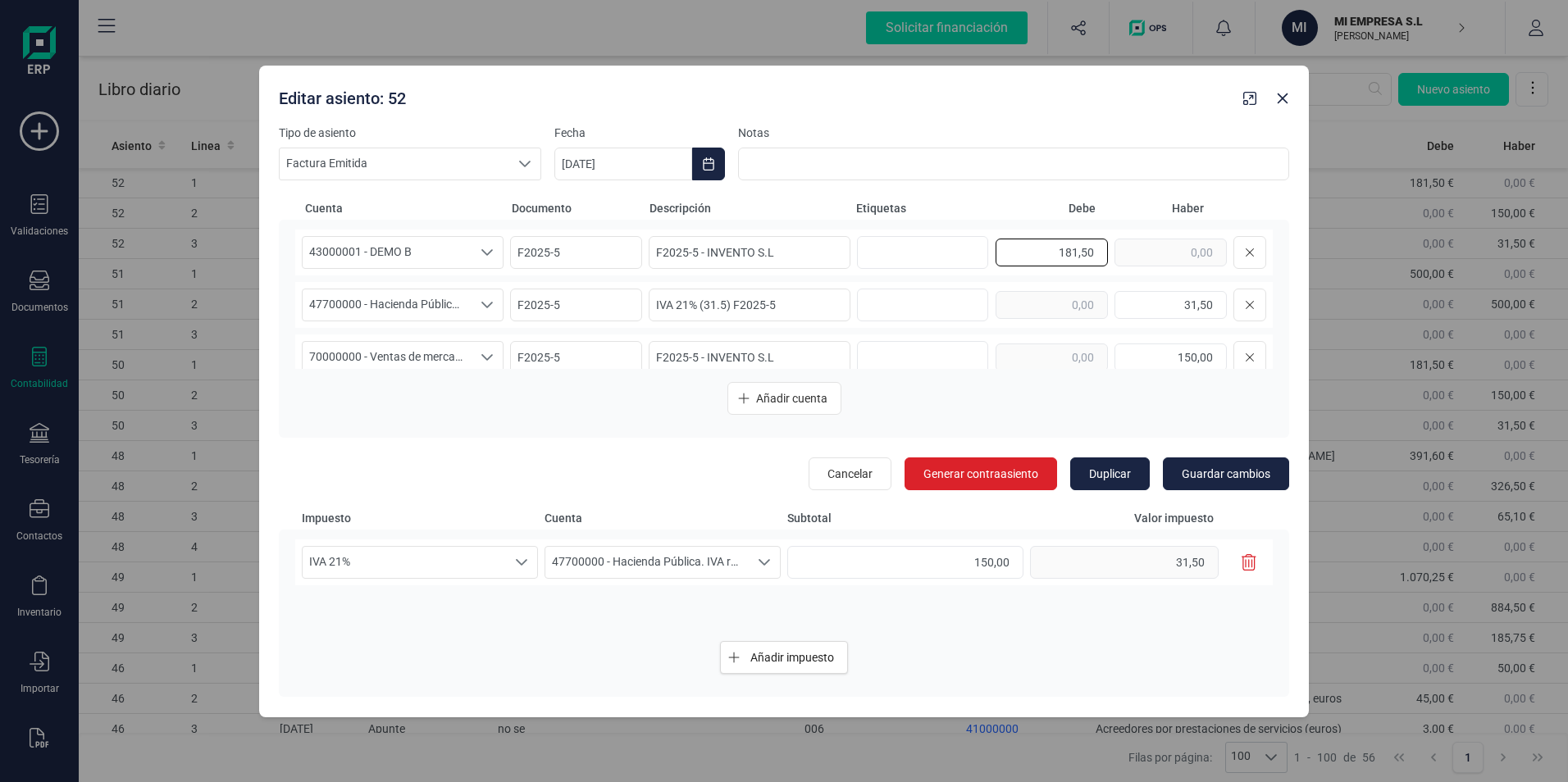
click at [1051, 258] on input "181,50" at bounding box center [1051, 253] width 112 height 28
type input "4,00"
click at [560, 253] on input "F2025-5" at bounding box center [577, 253] width 132 height 33
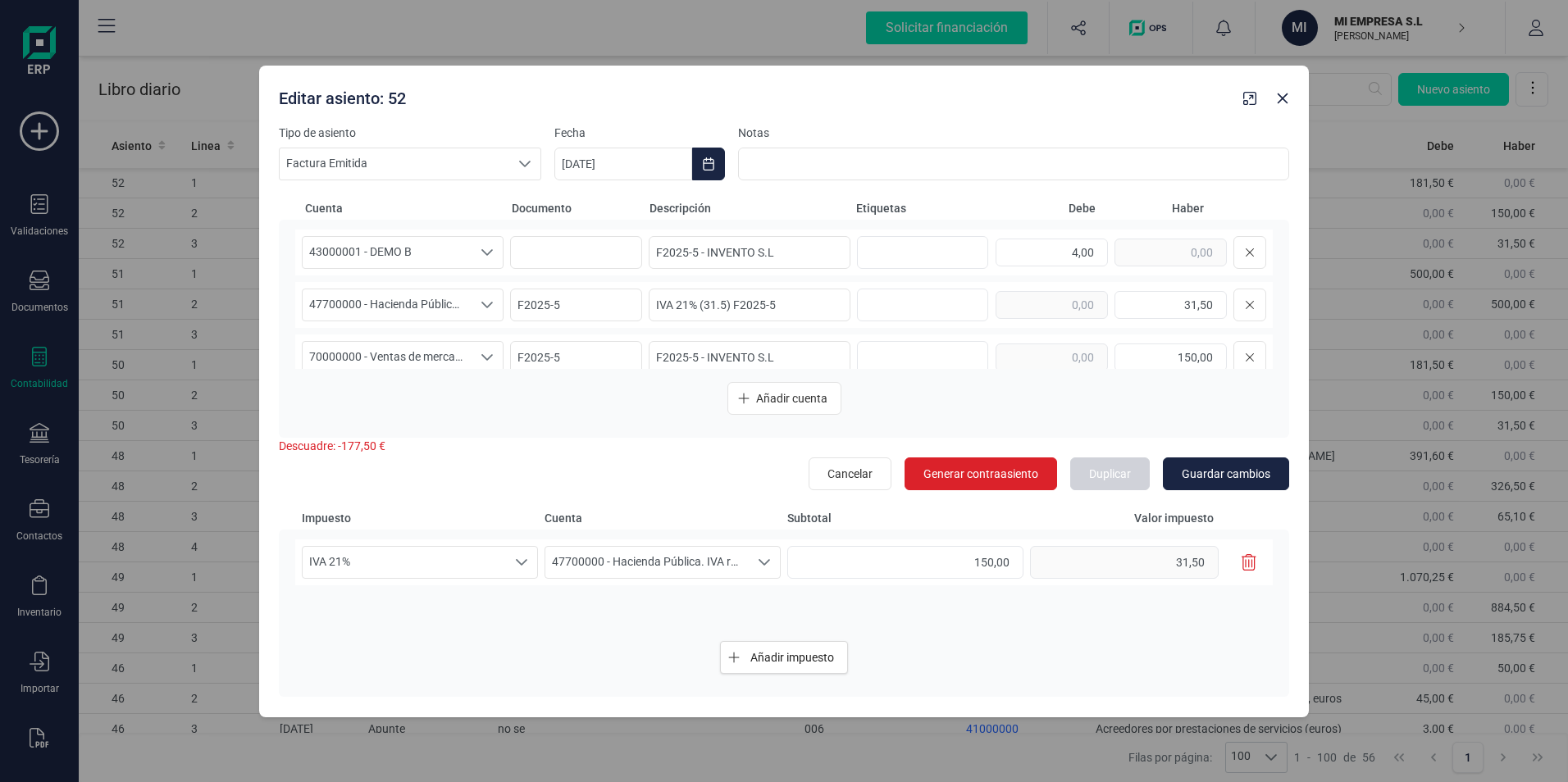
type input "F2025-5"
type input "181,50"
click at [974, 108] on div "Editar asiento: 52" at bounding box center [754, 95] width 964 height 30
click at [570, 253] on input "F2025-5" at bounding box center [577, 253] width 132 height 33
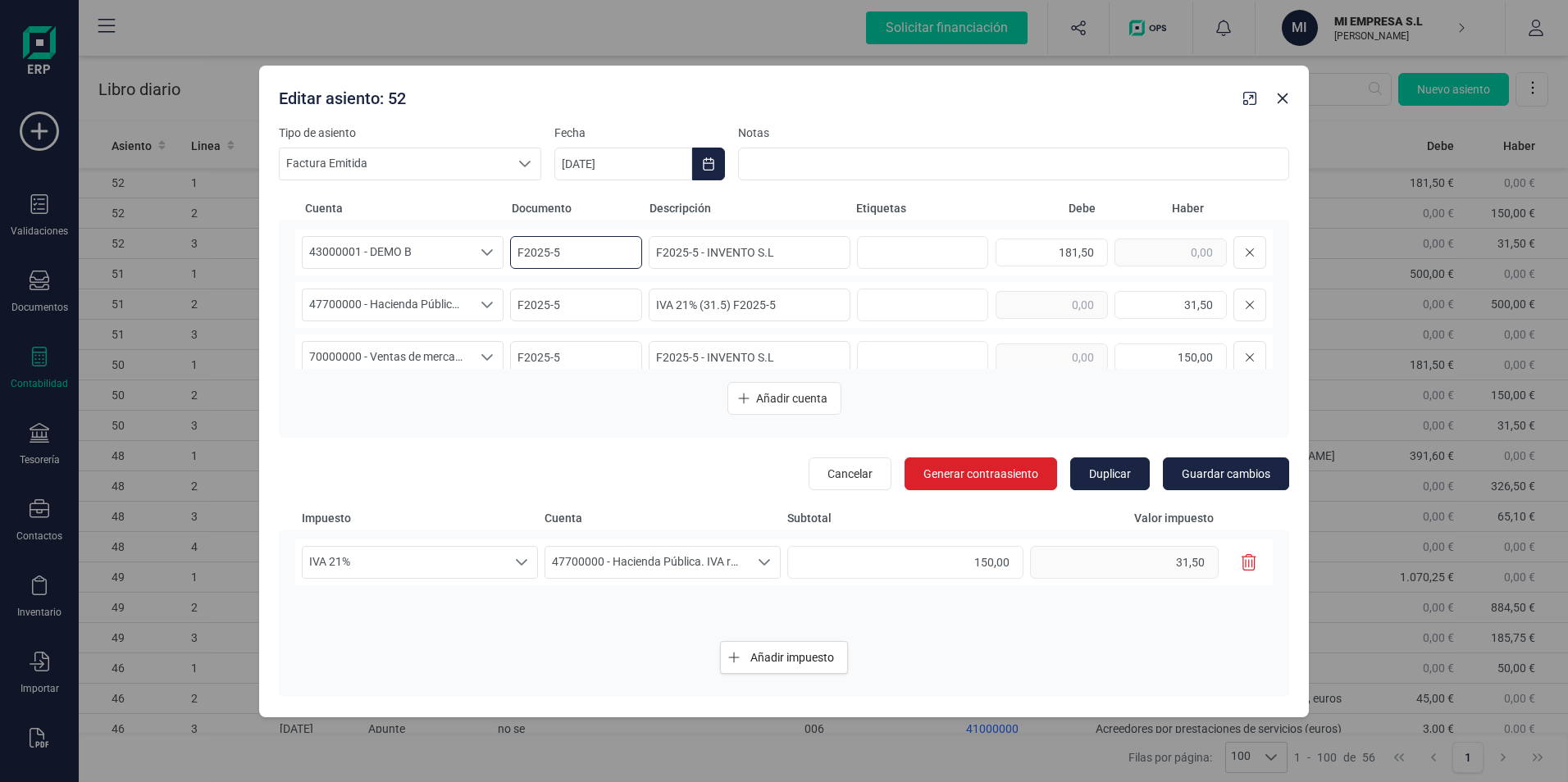
click at [570, 253] on input "F2025-5" at bounding box center [577, 253] width 132 height 33
click at [1052, 253] on input "181,50" at bounding box center [1051, 253] width 112 height 28
type input "4,00"
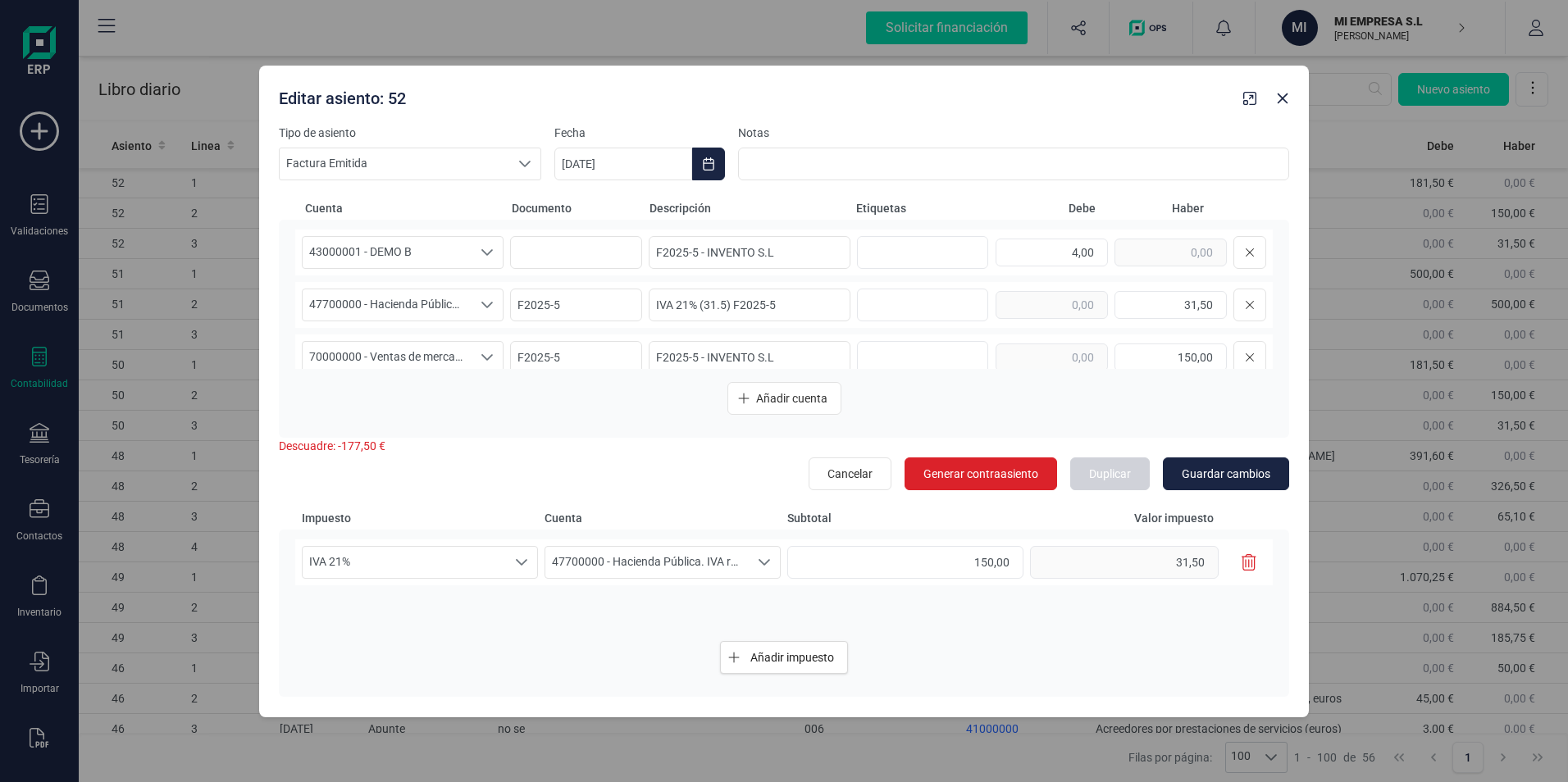
click at [1007, 104] on div "Editar asiento: 52" at bounding box center [754, 95] width 964 height 30
click at [832, 95] on div "Editar asiento: 52" at bounding box center [754, 95] width 964 height 30
type input "F2025-5"
type input "181,50"
click at [977, 88] on div "Editar asiento: 52" at bounding box center [754, 95] width 964 height 30
